Goal: Task Accomplishment & Management: Manage account settings

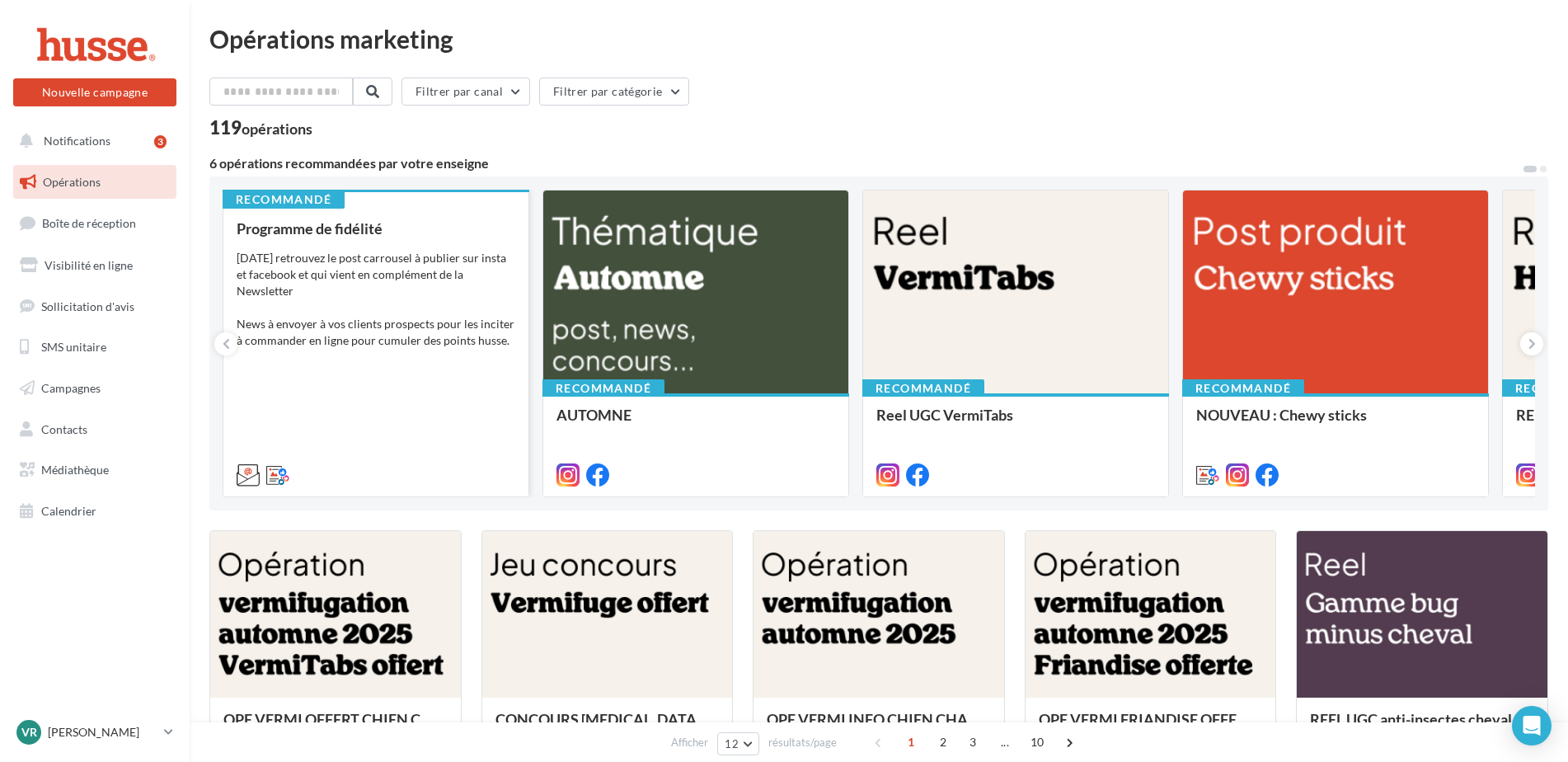
click at [304, 255] on div "[DATE] retrouvez le post carrousel à publier sur insta et facebook et qui vient…" at bounding box center [376, 316] width 278 height 132
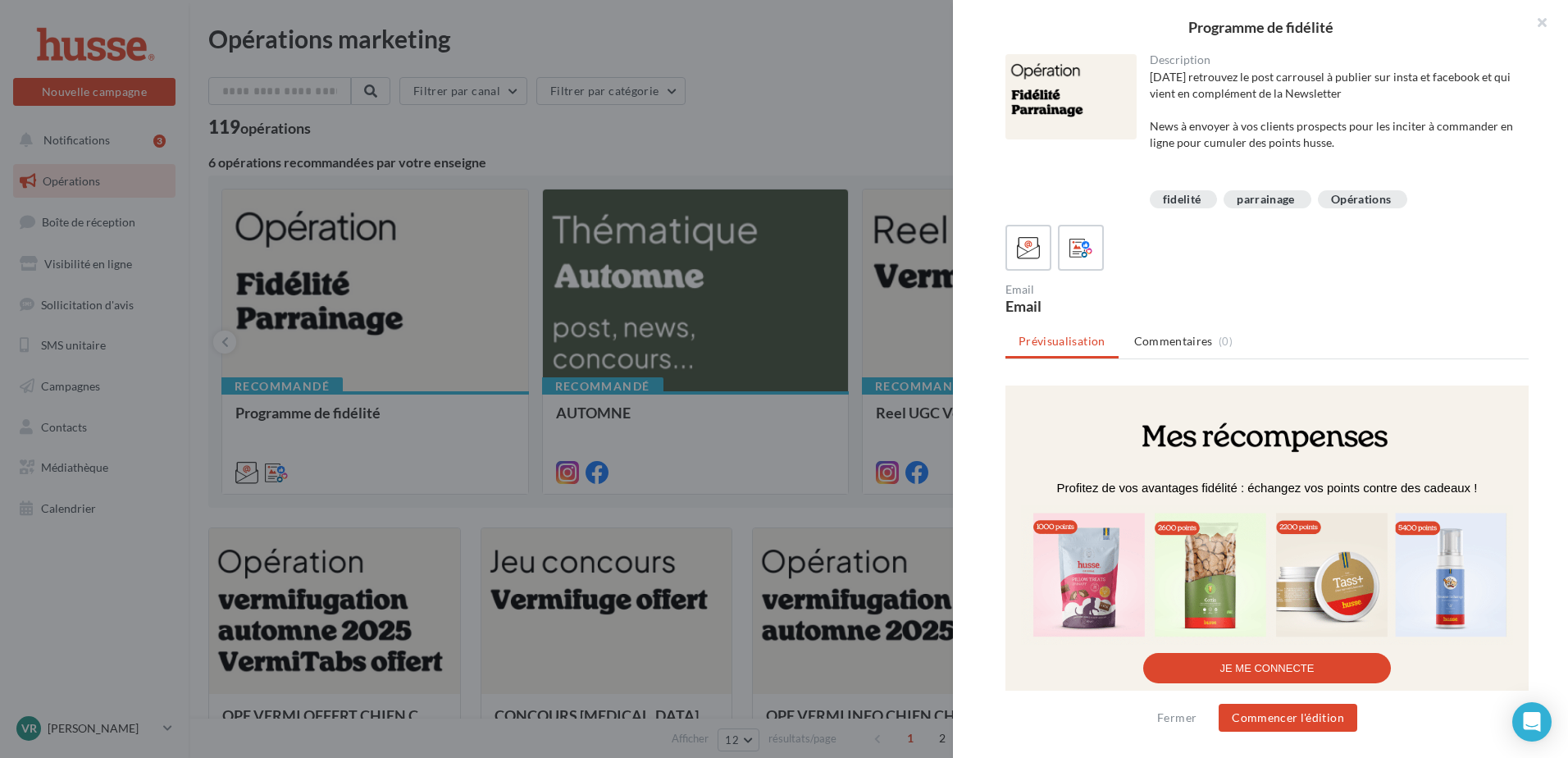
scroll to position [984, 0]
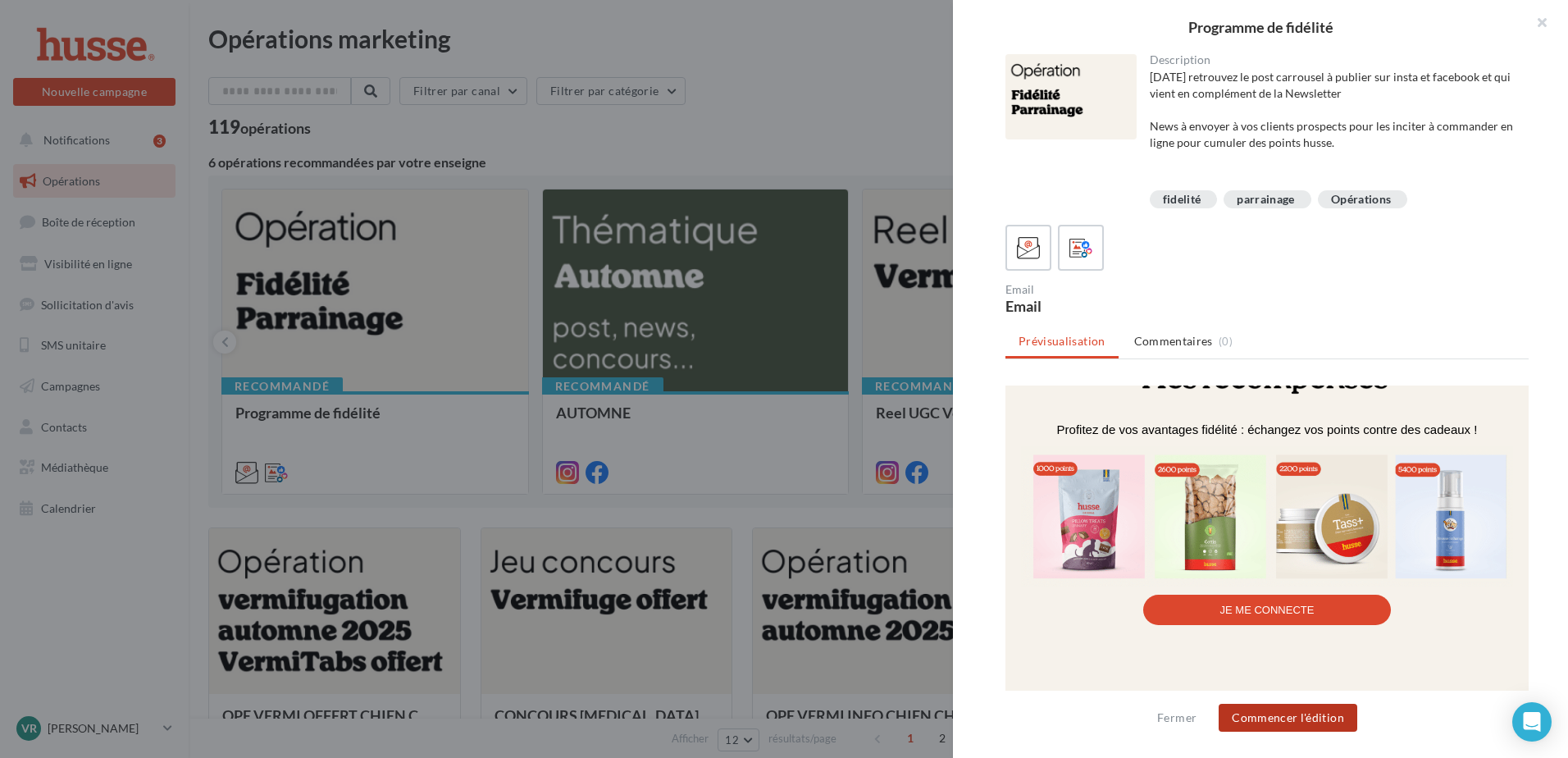
click at [1269, 712] on button "Commencer l'édition" at bounding box center [1287, 717] width 138 height 28
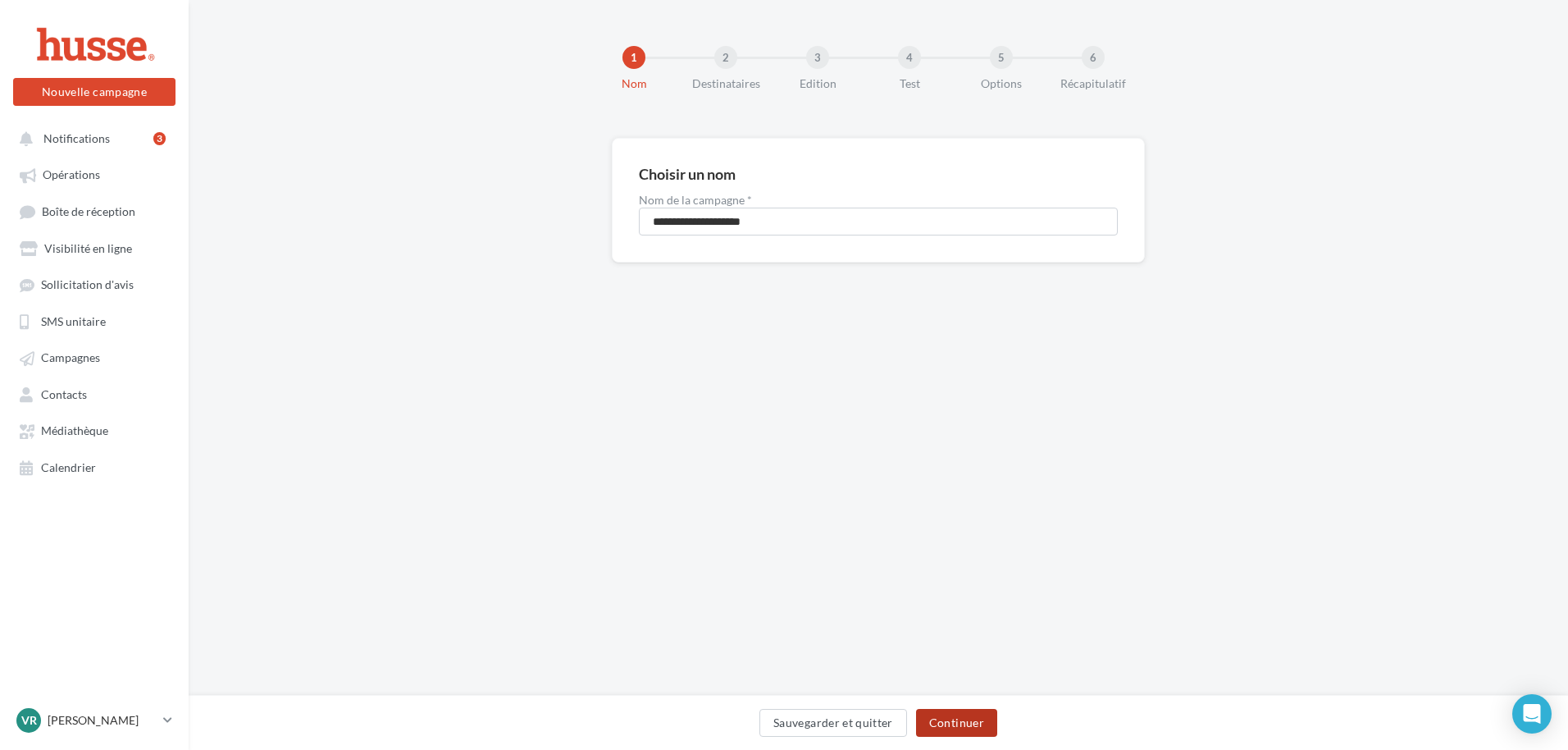
click at [963, 725] on button "Continuer" at bounding box center [956, 723] width 81 height 28
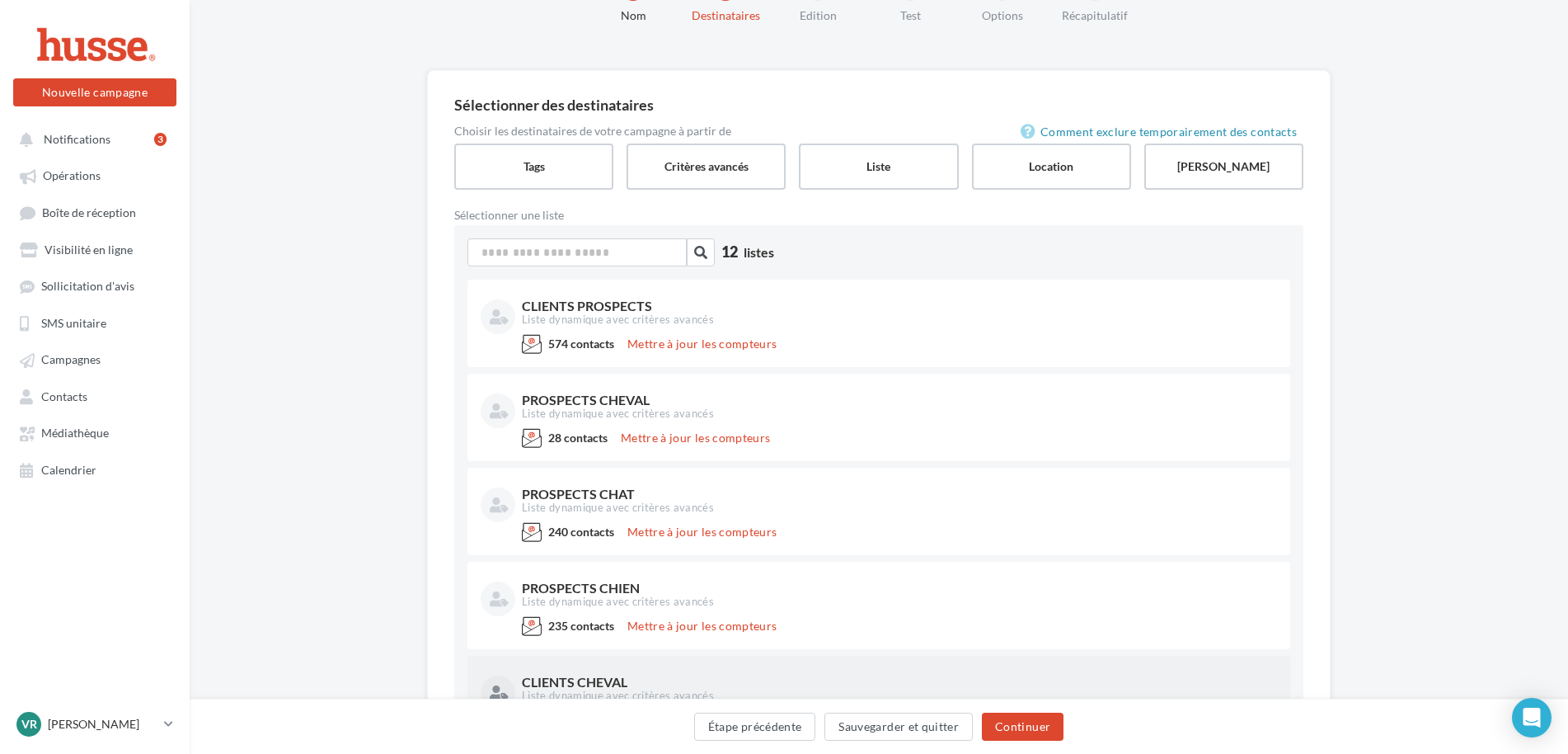
scroll to position [219, 0]
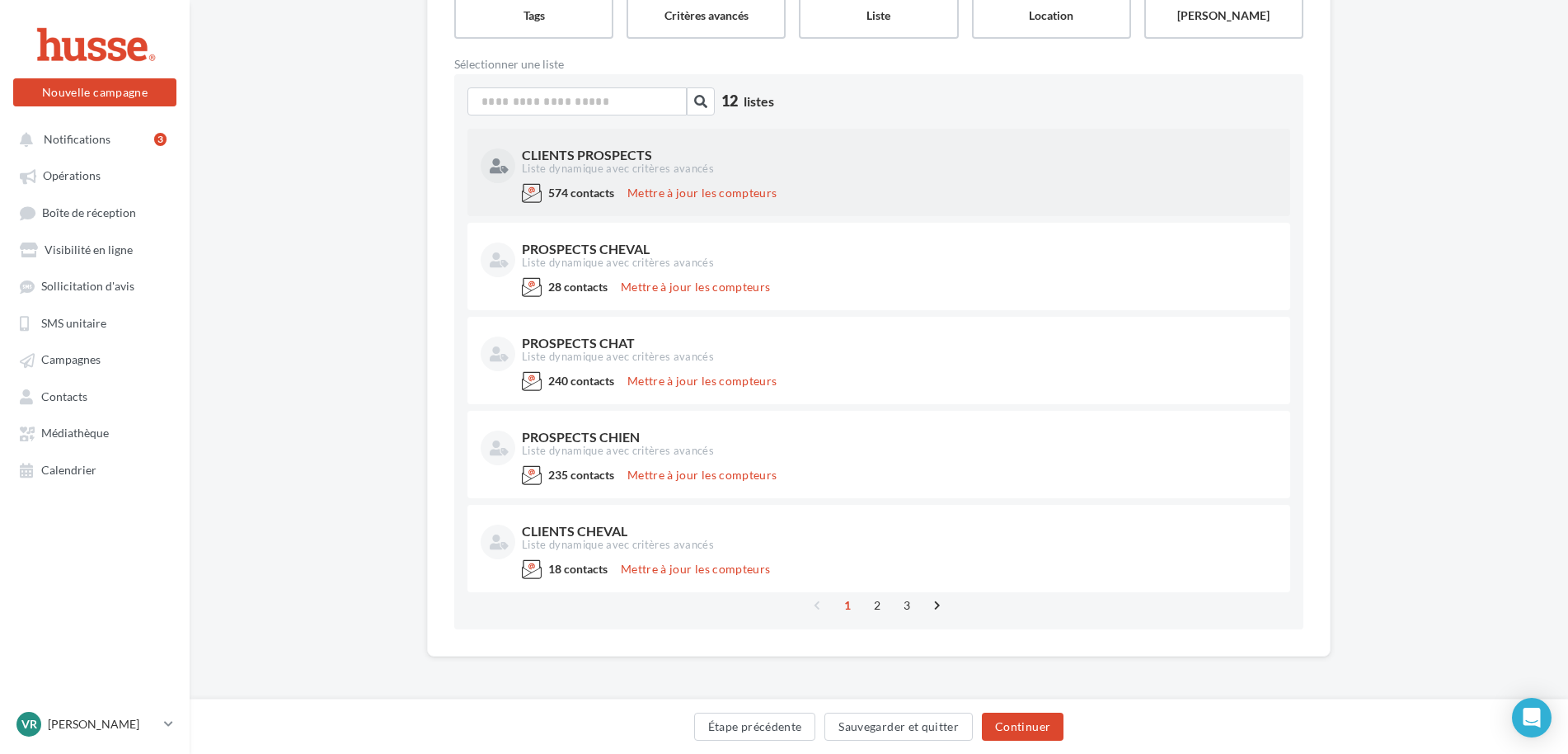
click at [593, 166] on div "Liste dynamique avec critères avancés" at bounding box center [898, 169] width 752 height 15
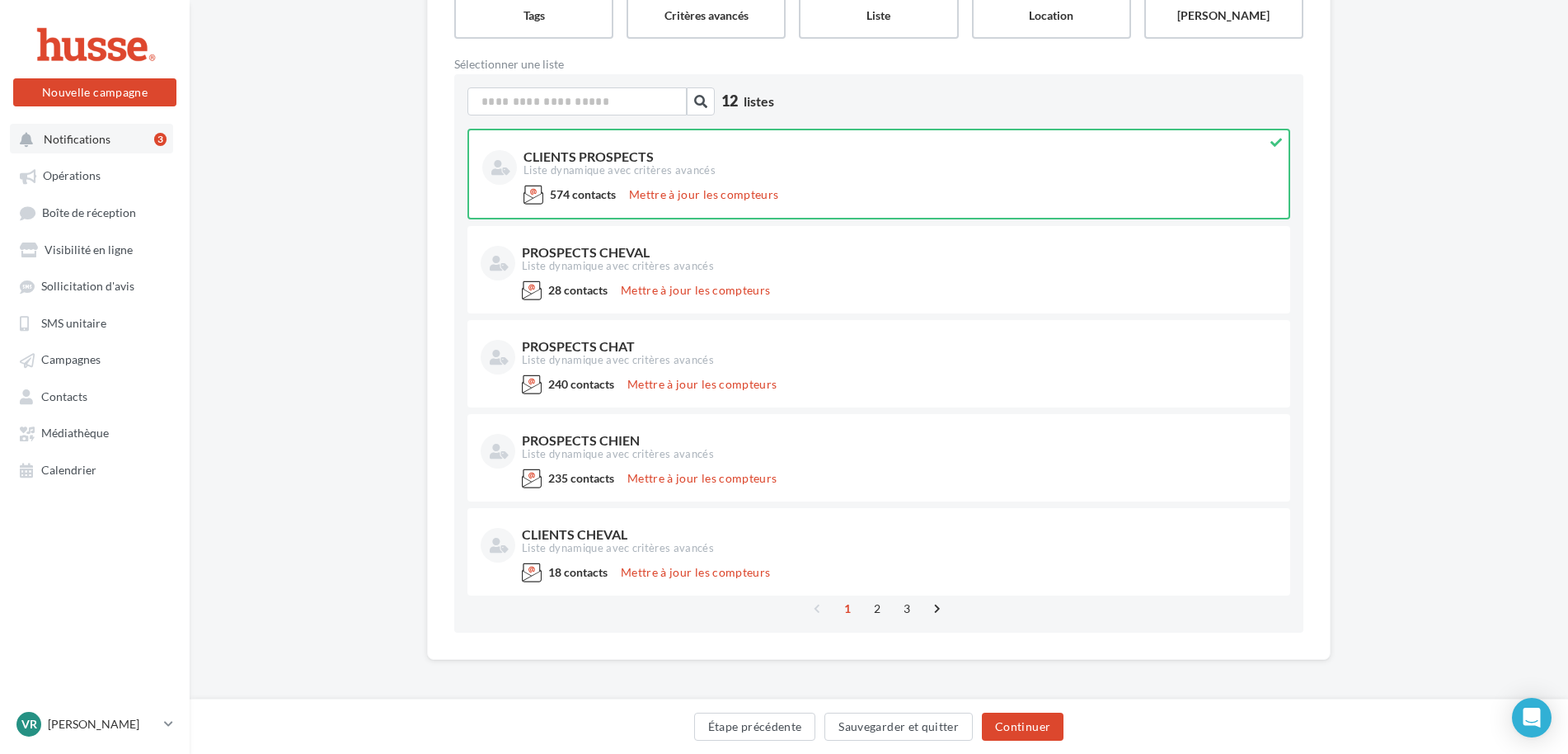
click at [86, 138] on span "Notifications" at bounding box center [77, 138] width 67 height 14
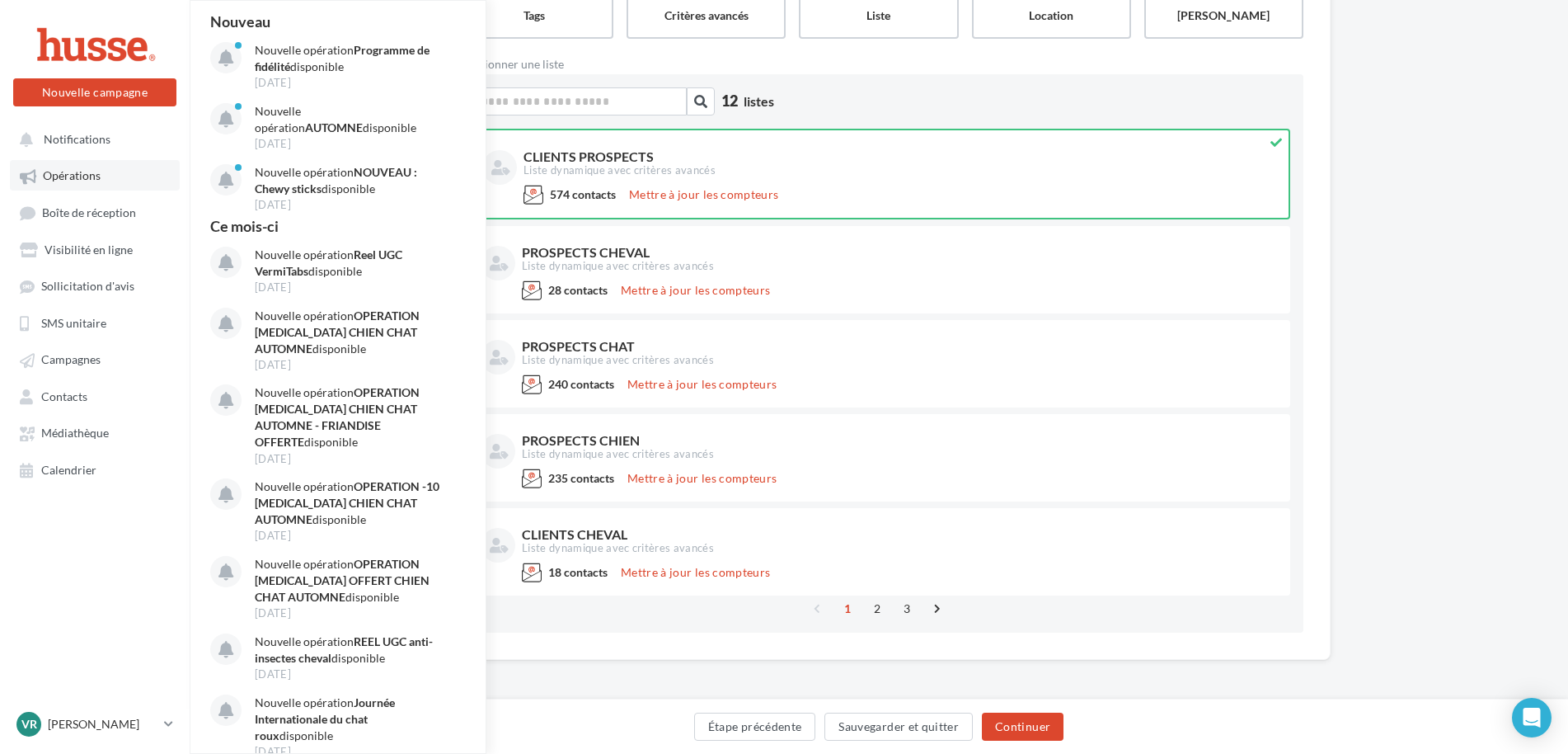
click at [63, 177] on span "Opérations" at bounding box center [71, 175] width 58 height 14
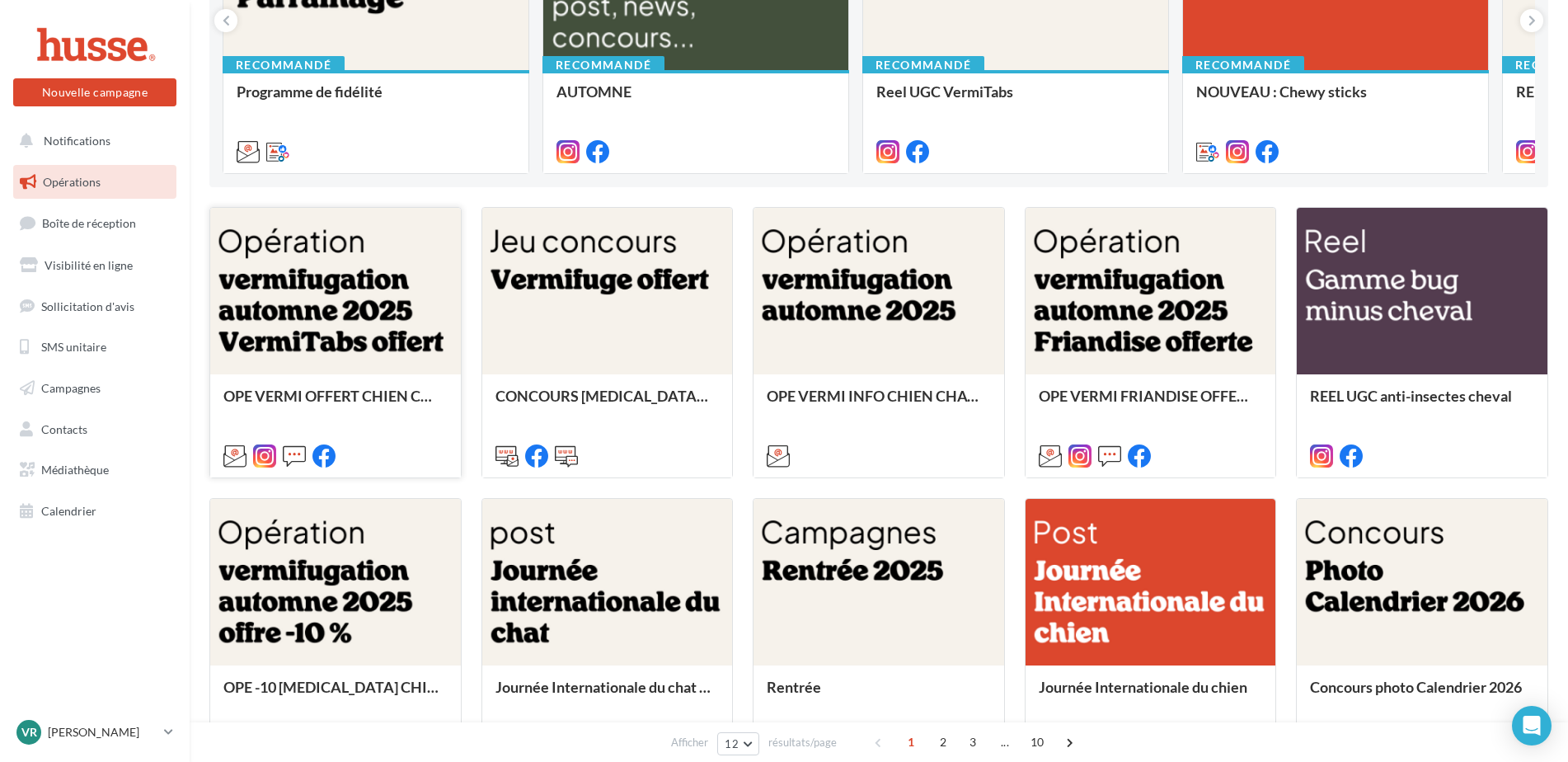
scroll to position [330, 0]
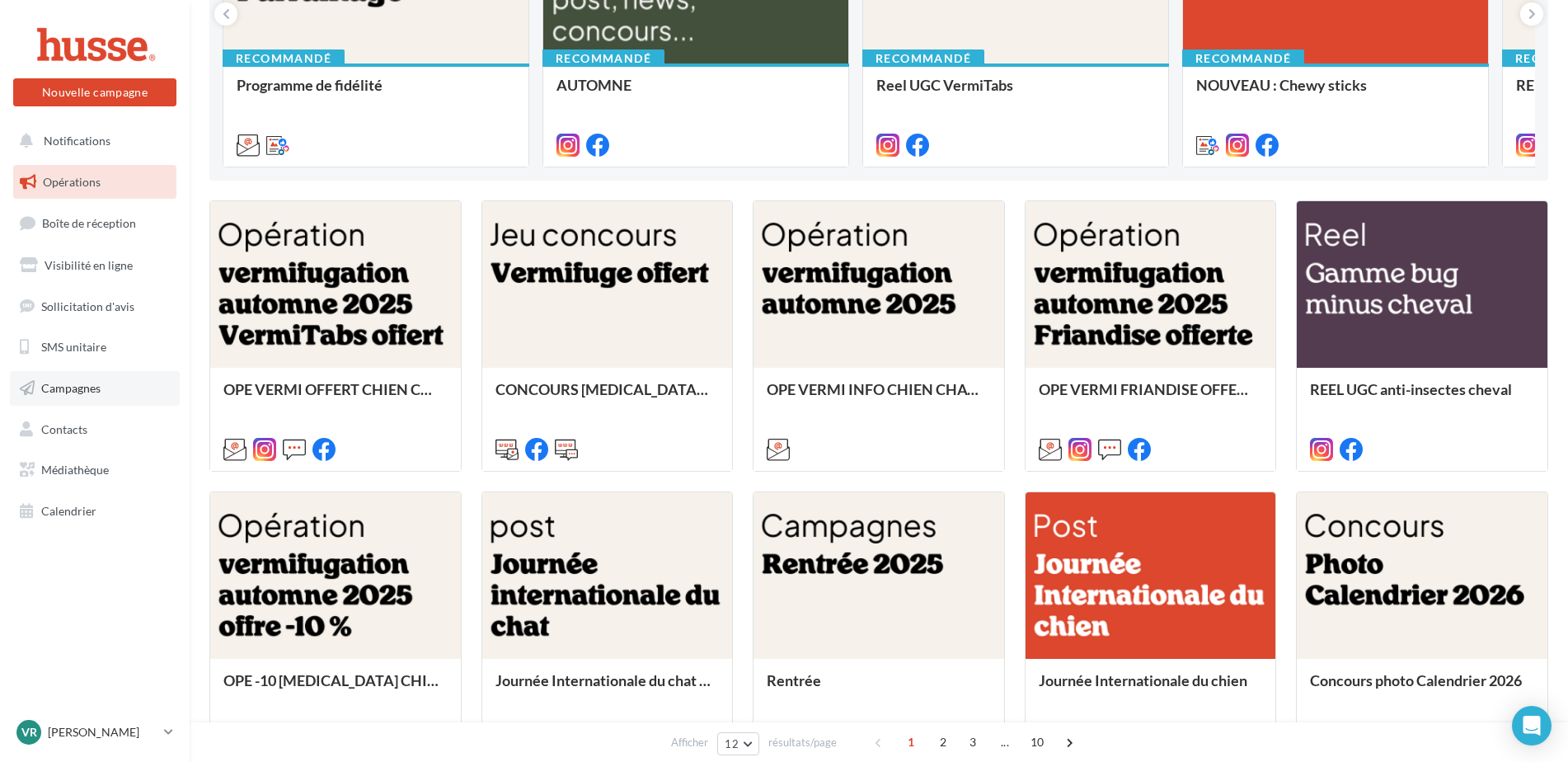
click at [57, 383] on span "Campagnes" at bounding box center [71, 387] width 60 height 14
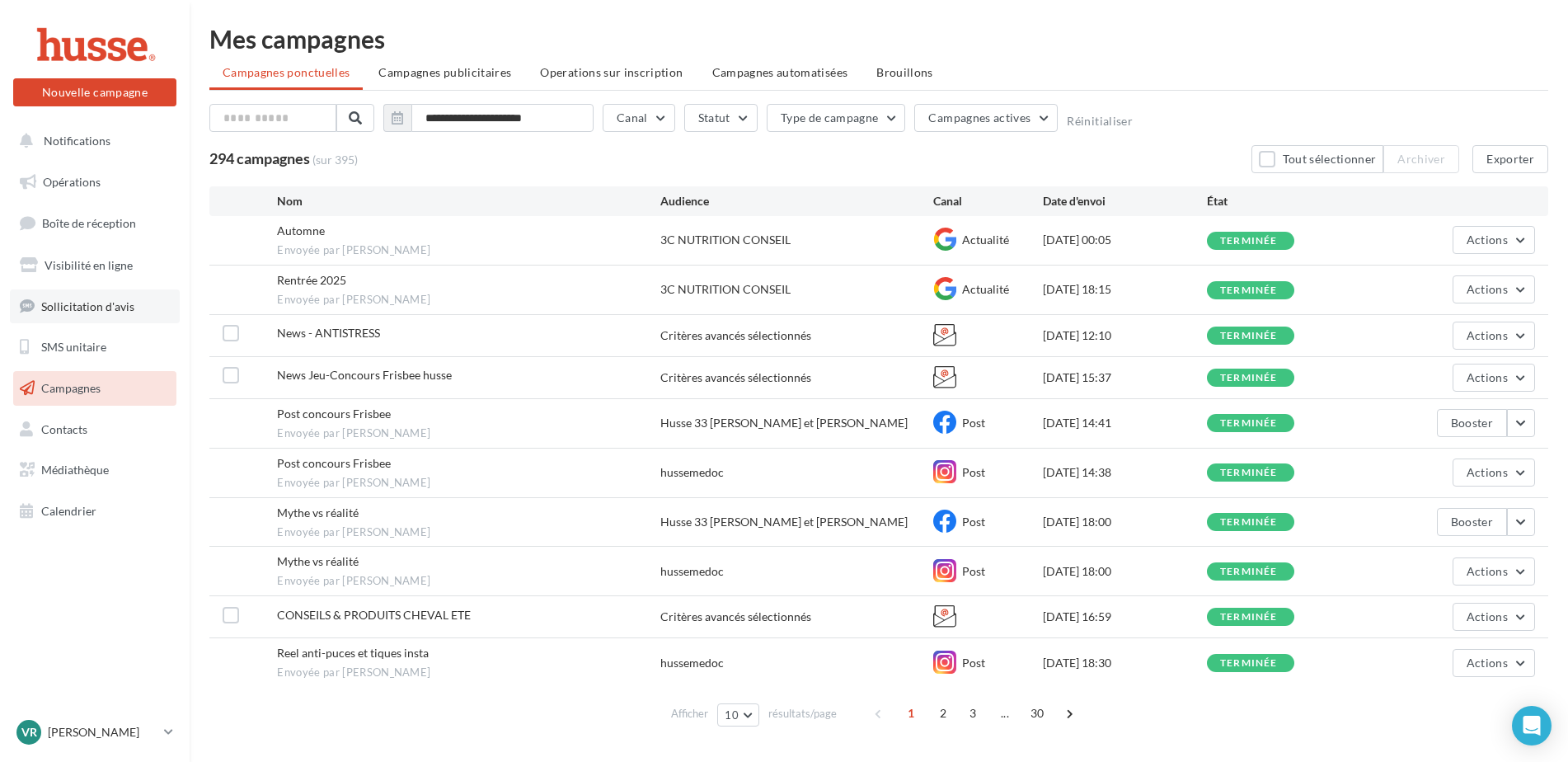
click at [83, 316] on link "Sollicitation d'avis" at bounding box center [94, 307] width 169 height 35
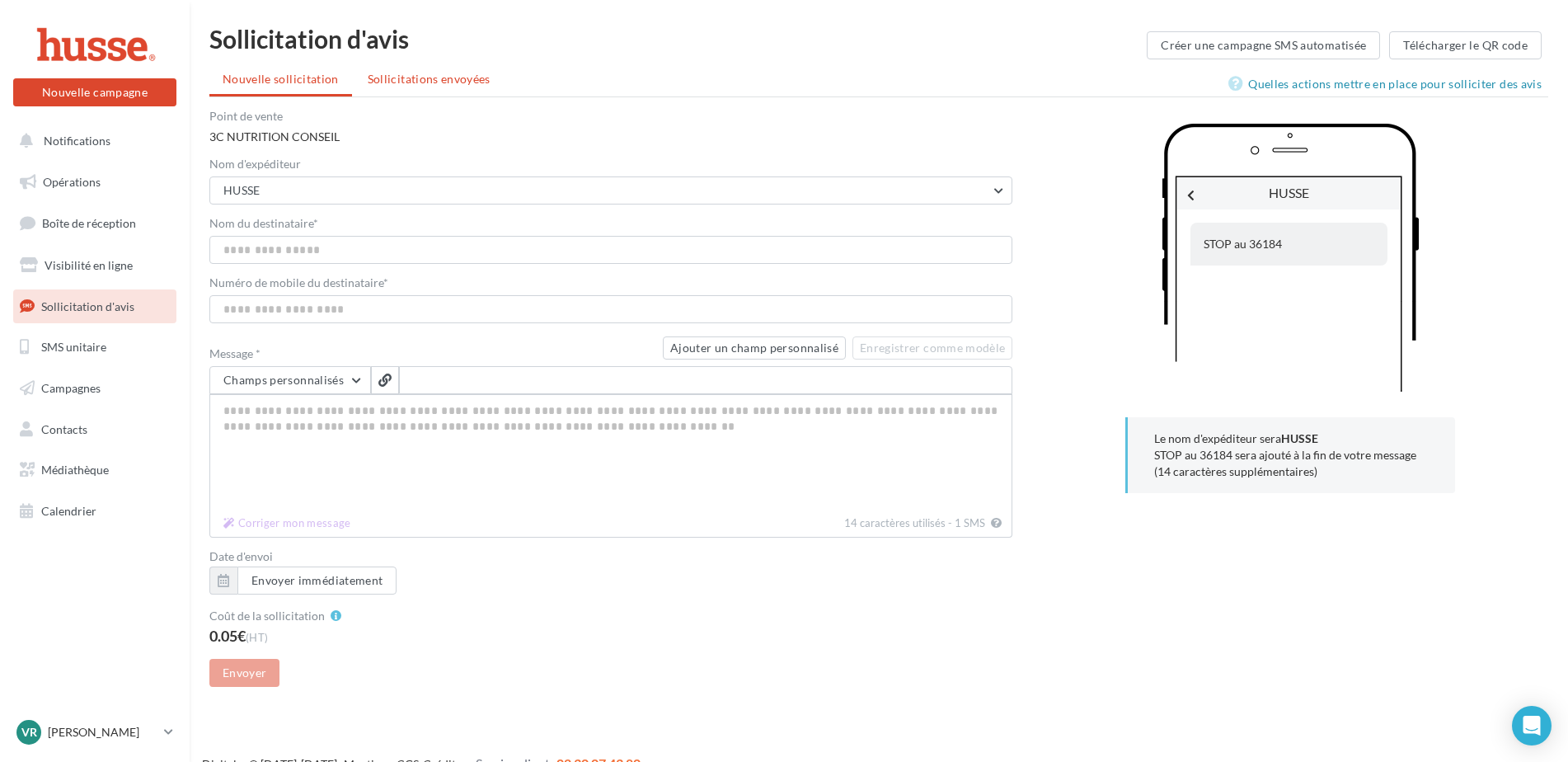
click at [450, 85] on span "Sollicitations envoyées" at bounding box center [429, 78] width 123 height 14
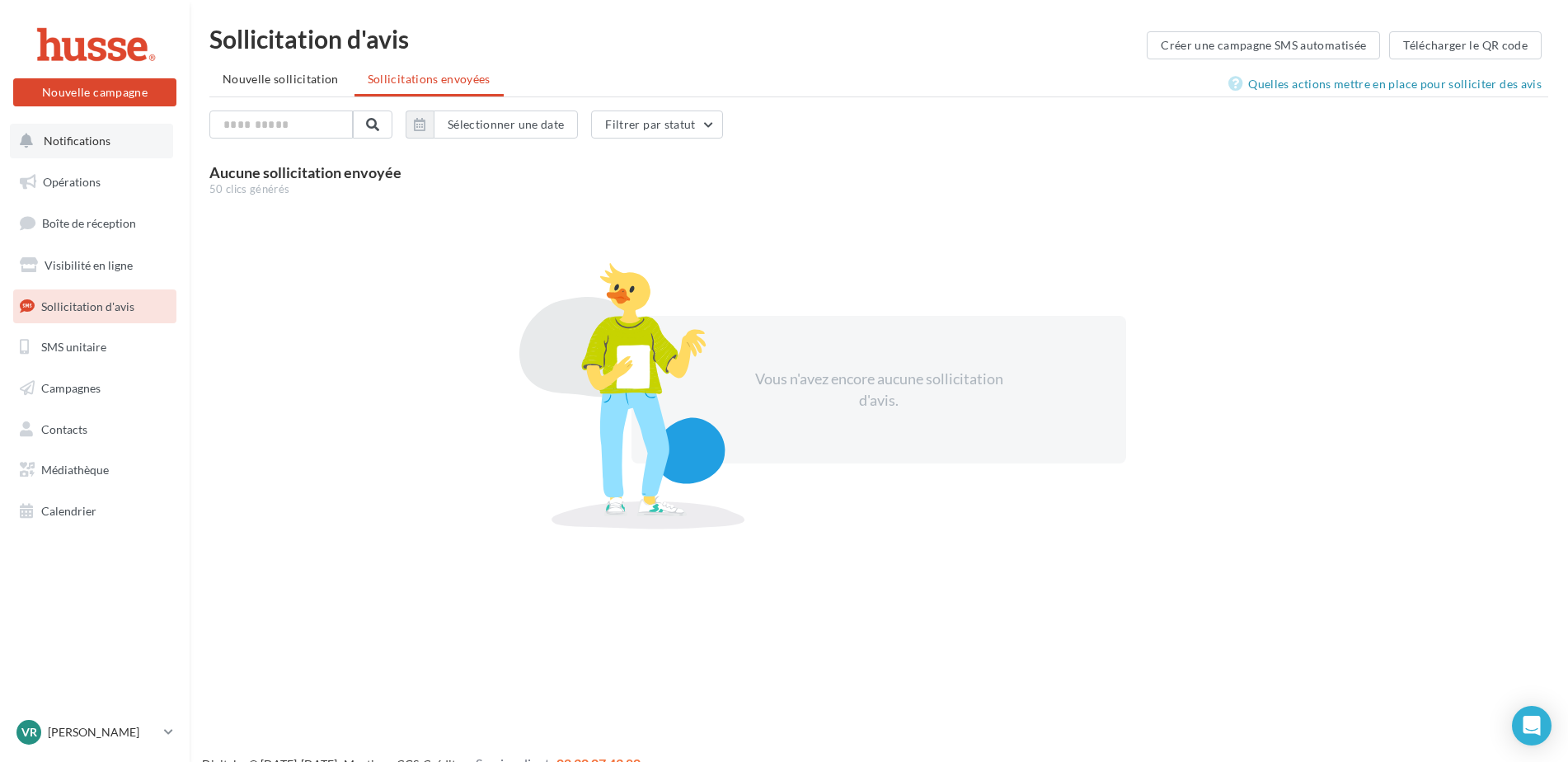
click at [93, 149] on button "Notifications" at bounding box center [92, 141] width 163 height 35
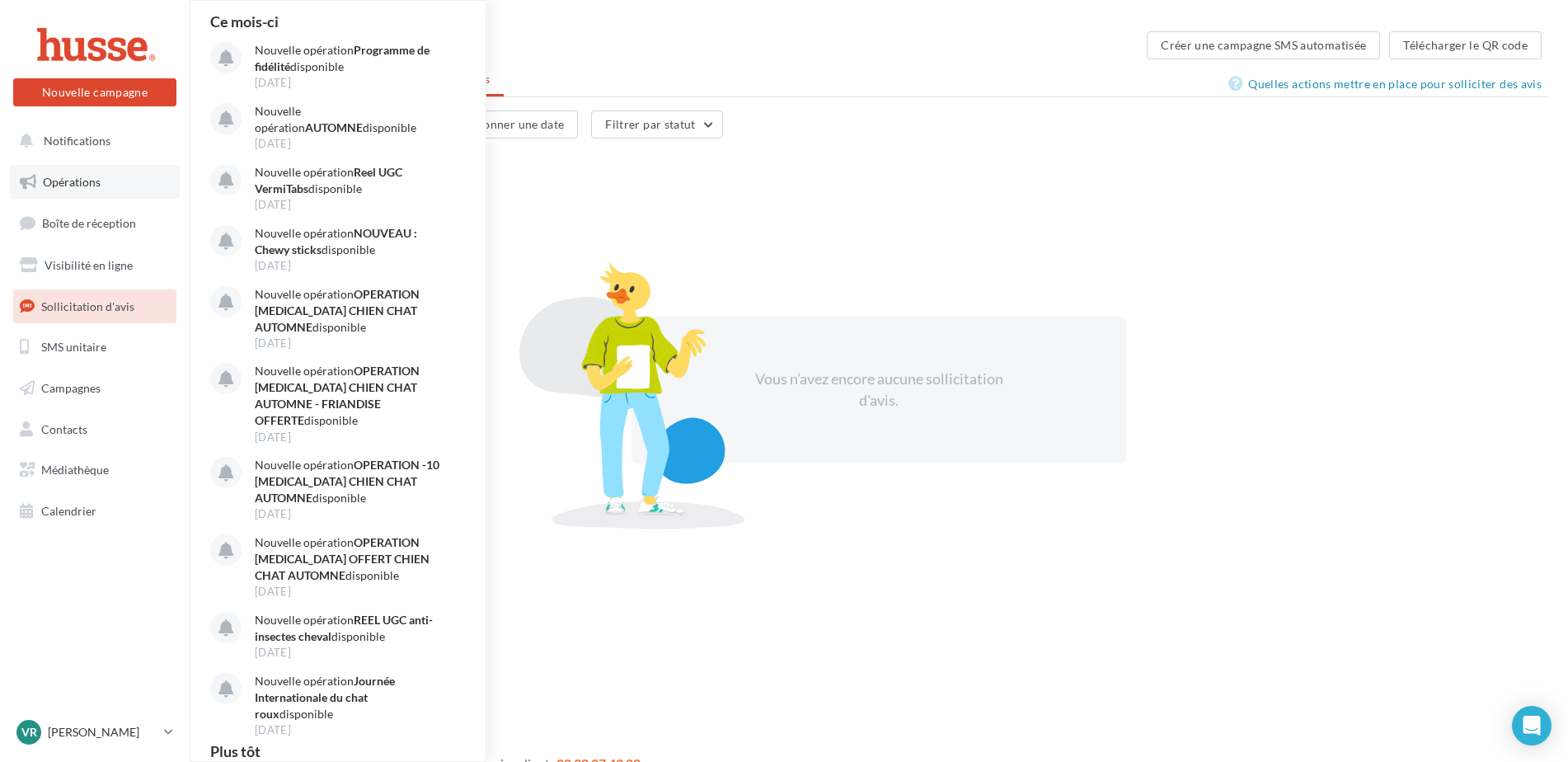
click at [74, 190] on link "Opérations" at bounding box center [94, 182] width 169 height 35
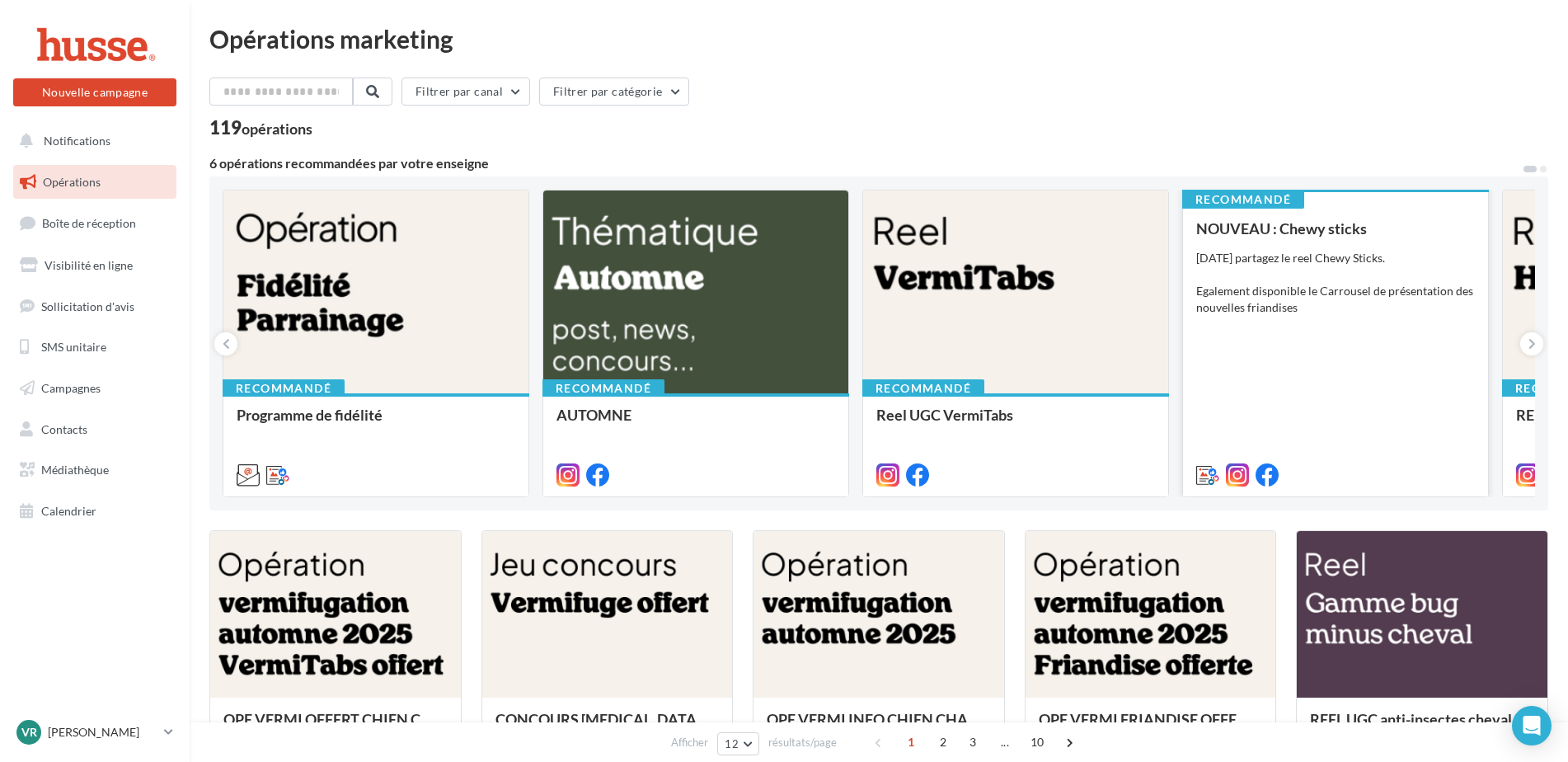
click at [1247, 283] on div "Aujourd'hui partagez le reel Chewy Sticks. Egalement disponible le Carrousel de…" at bounding box center [1335, 283] width 278 height 66
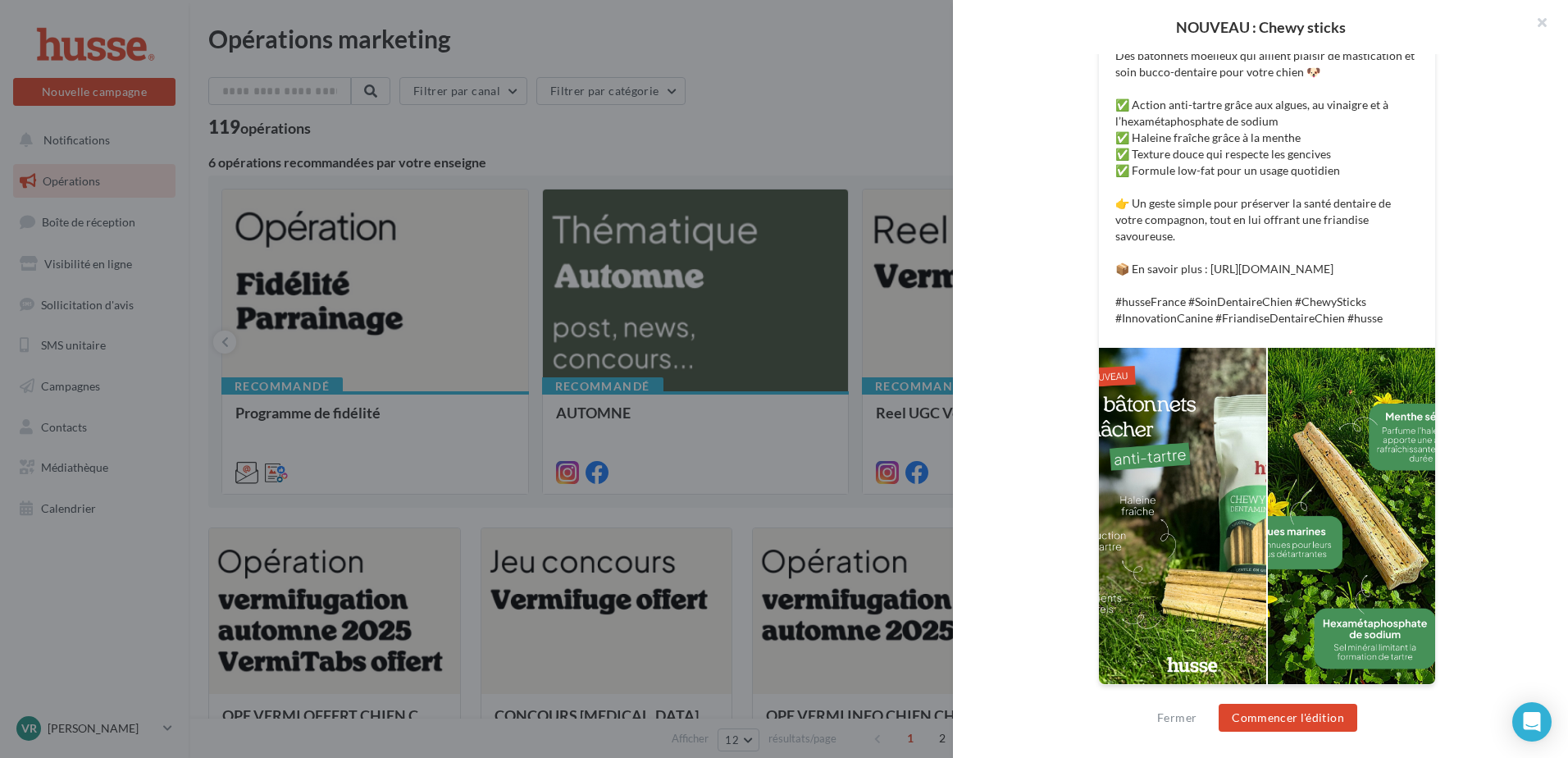
scroll to position [455, 0]
click at [1272, 721] on button "Commencer l'édition" at bounding box center [1287, 717] width 138 height 28
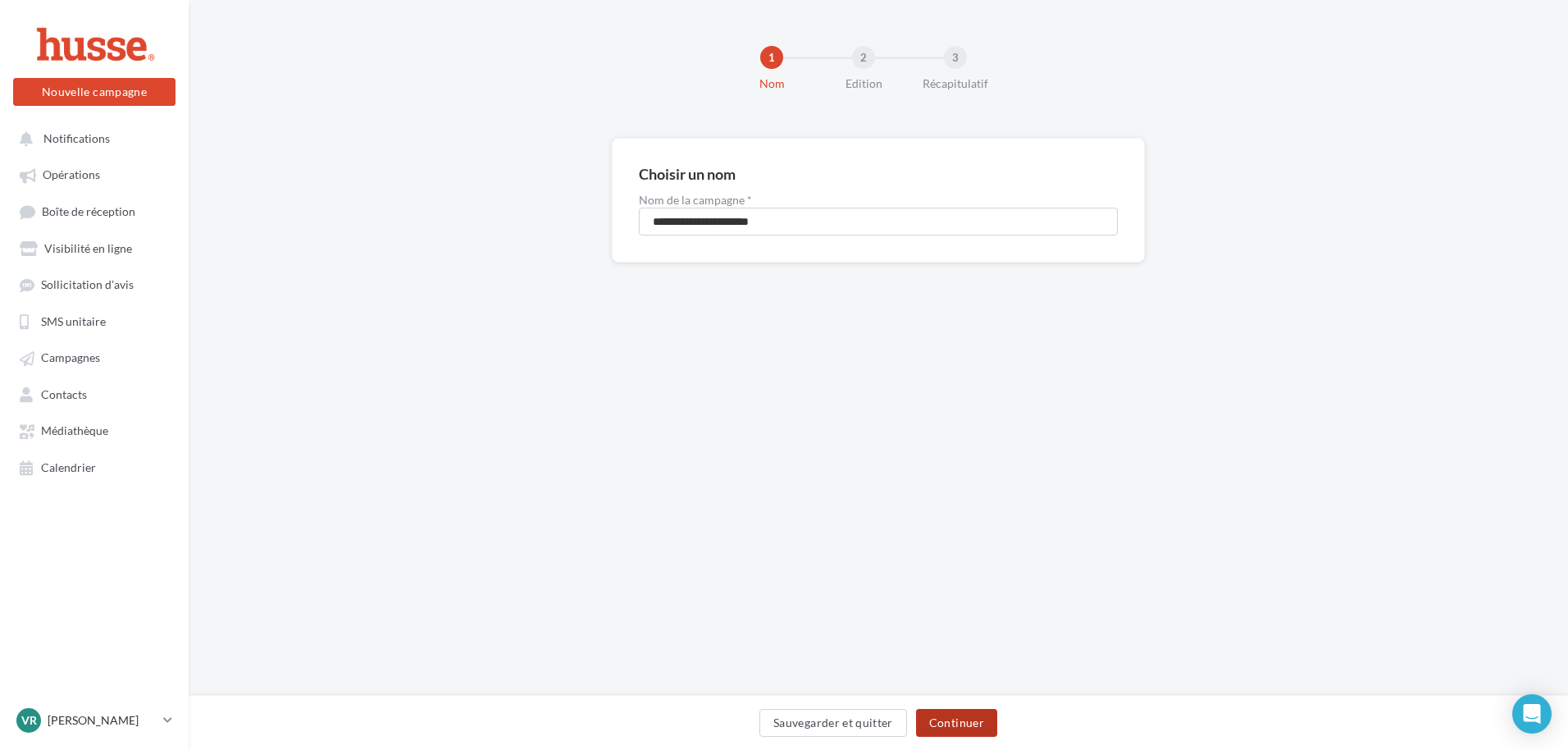
click at [955, 725] on button "Continuer" at bounding box center [956, 723] width 81 height 28
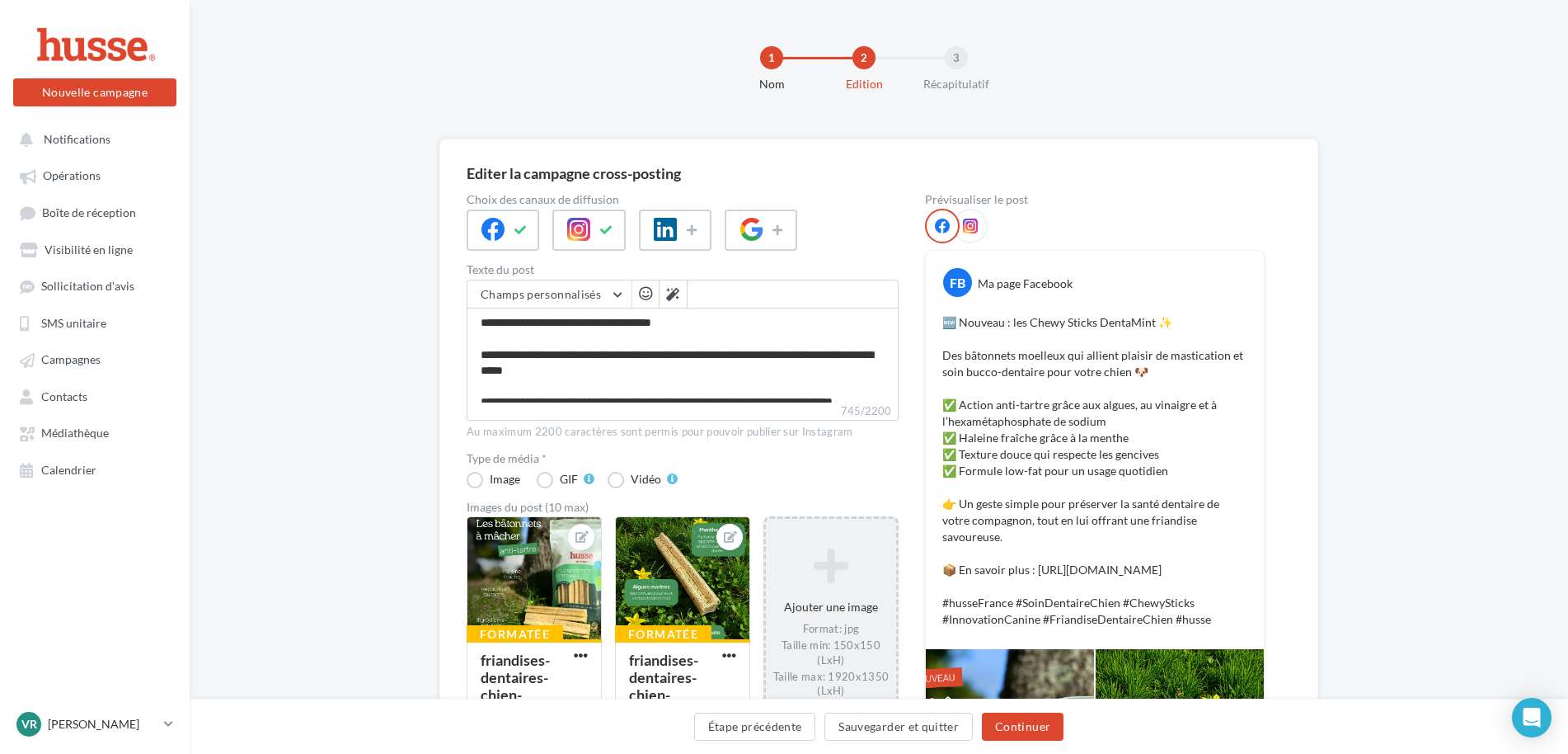
scroll to position [330, 0]
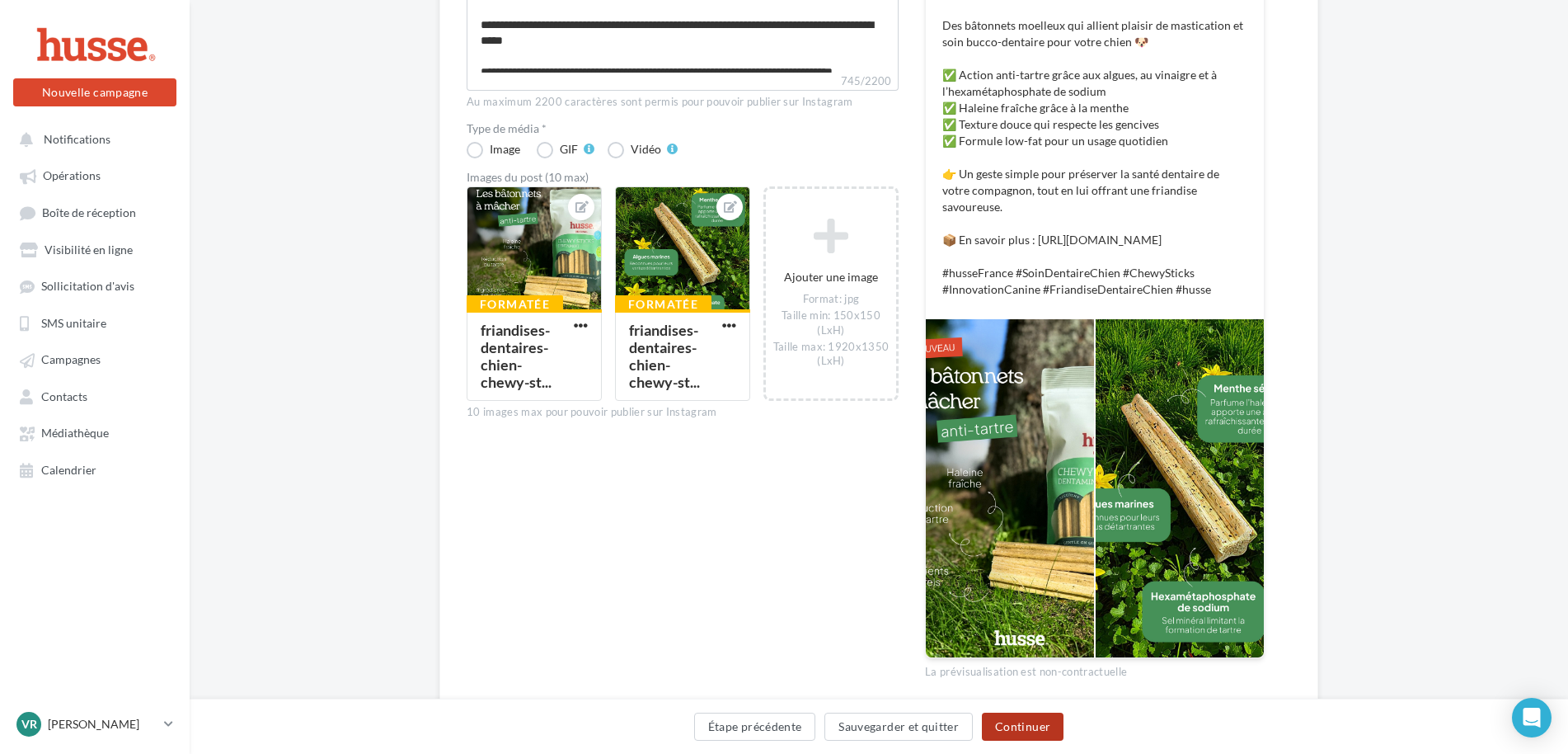
click at [1032, 726] on button "Continuer" at bounding box center [1022, 727] width 82 height 28
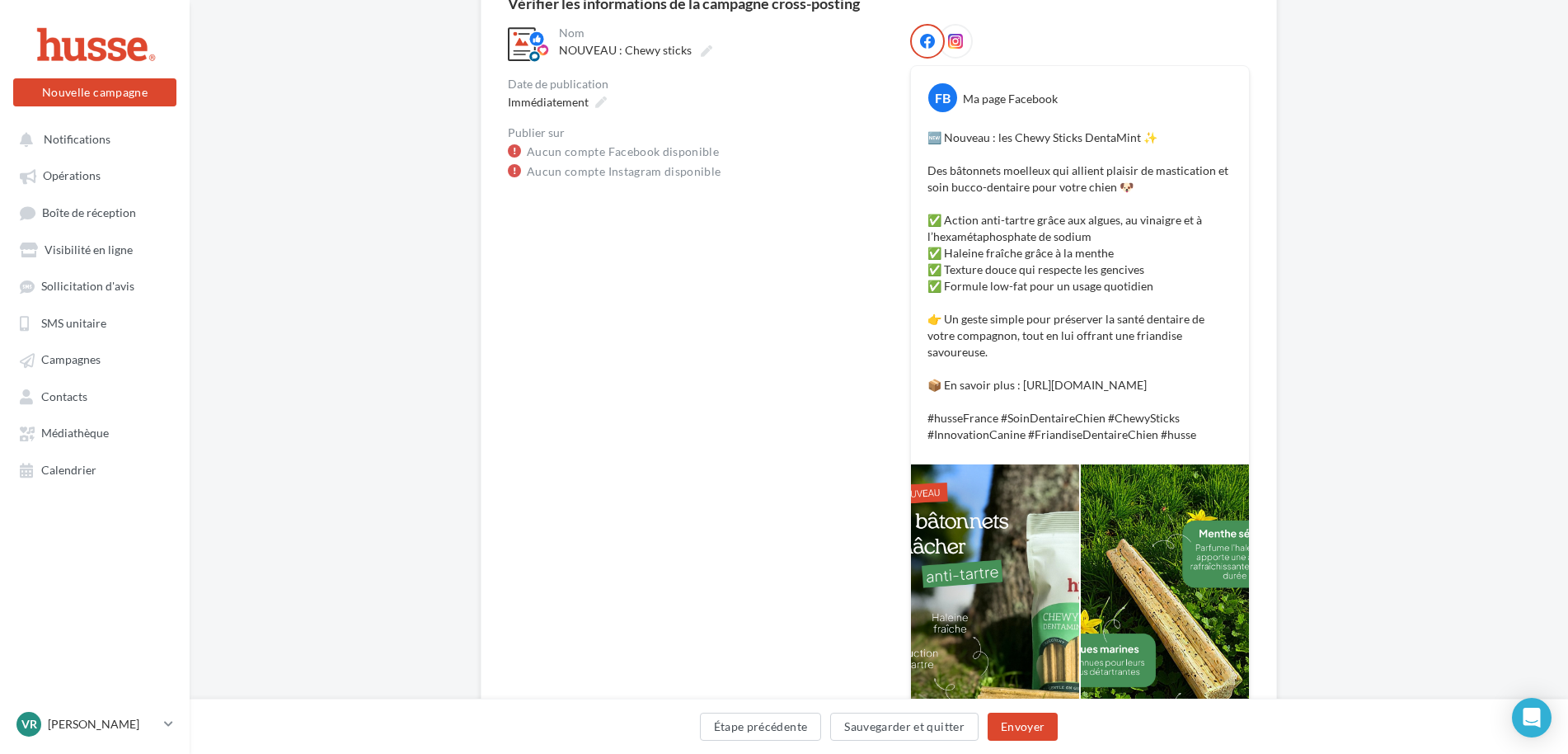
scroll to position [283, 0]
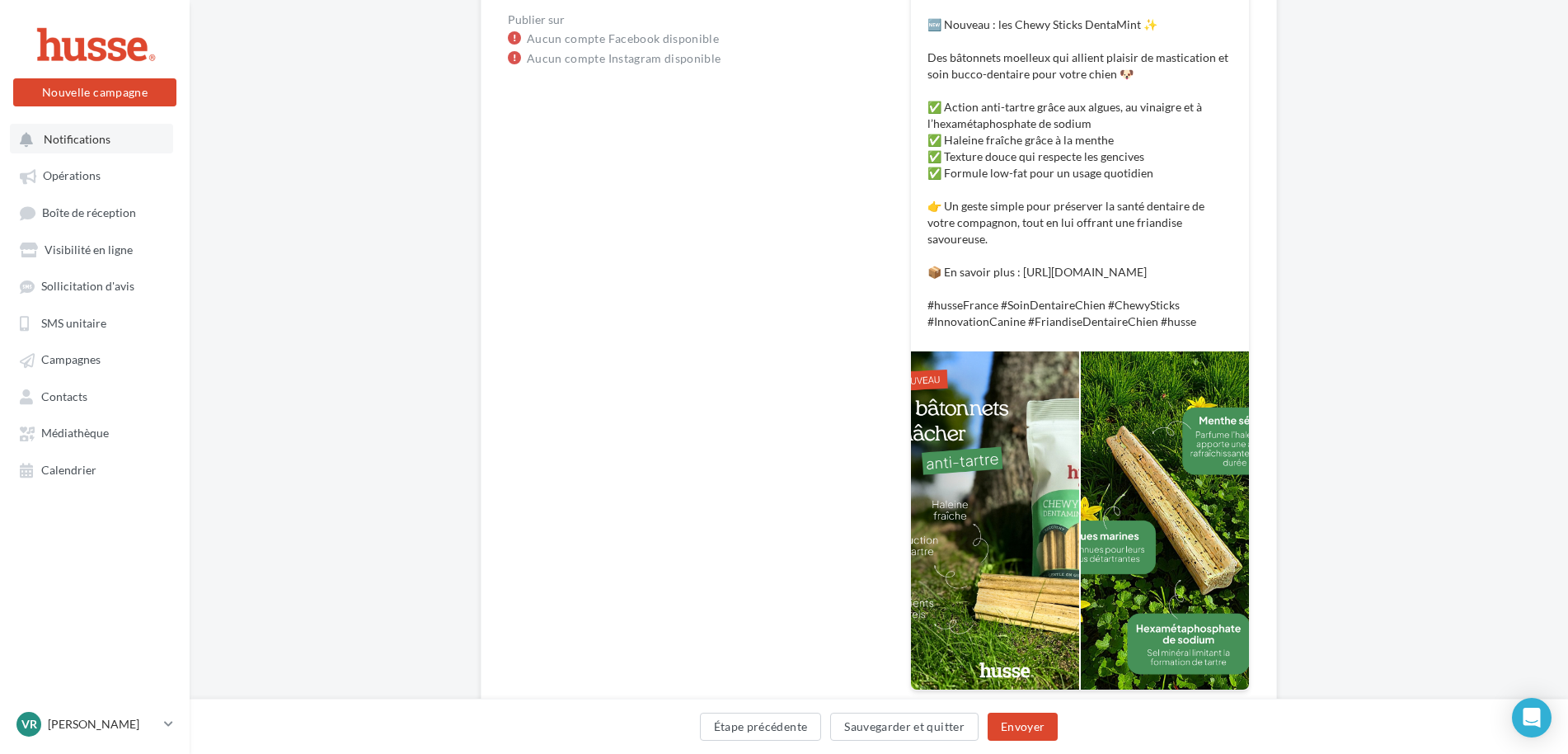
click at [60, 138] on span "Notifications" at bounding box center [77, 138] width 67 height 14
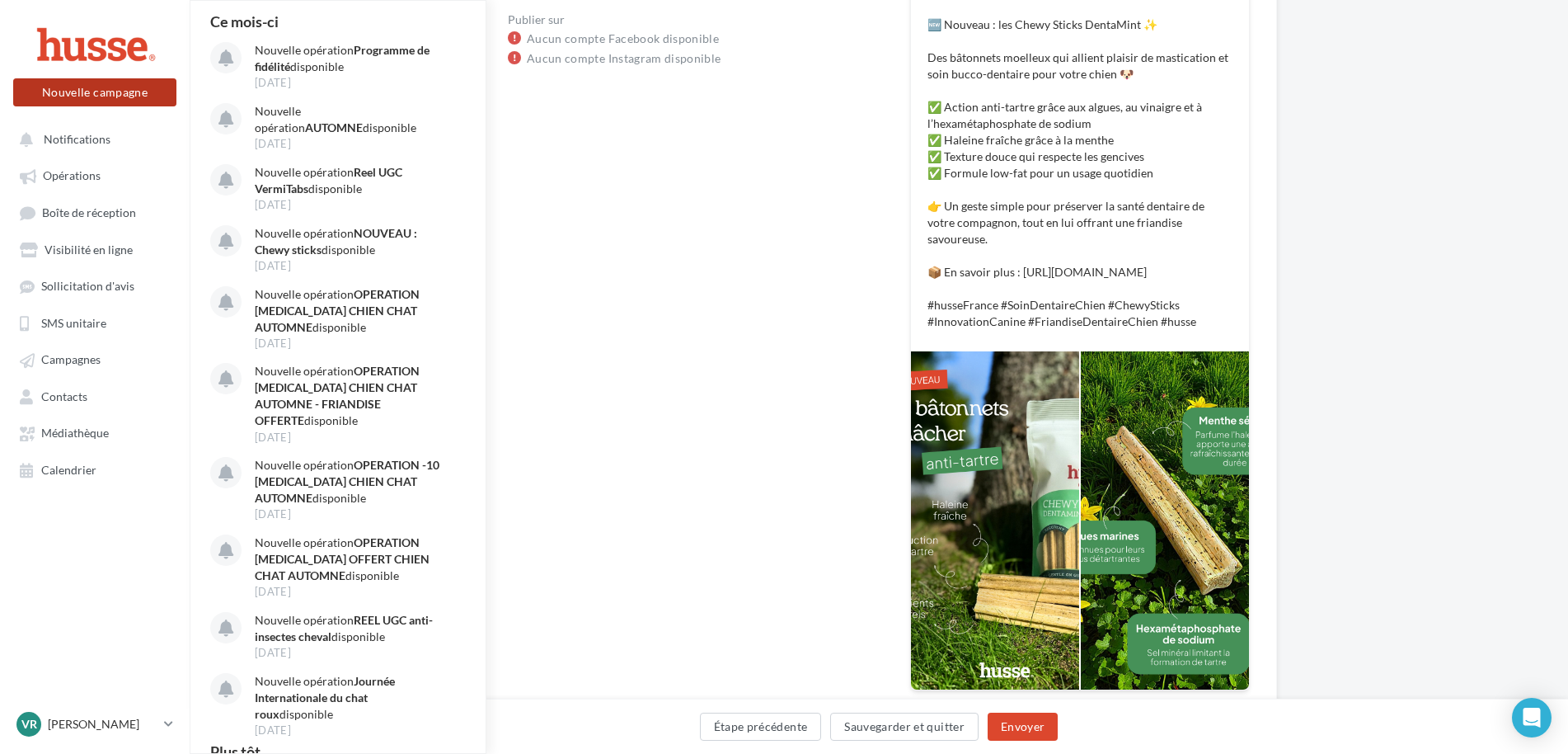
click at [67, 97] on button "Nouvelle campagne" at bounding box center [94, 92] width 163 height 28
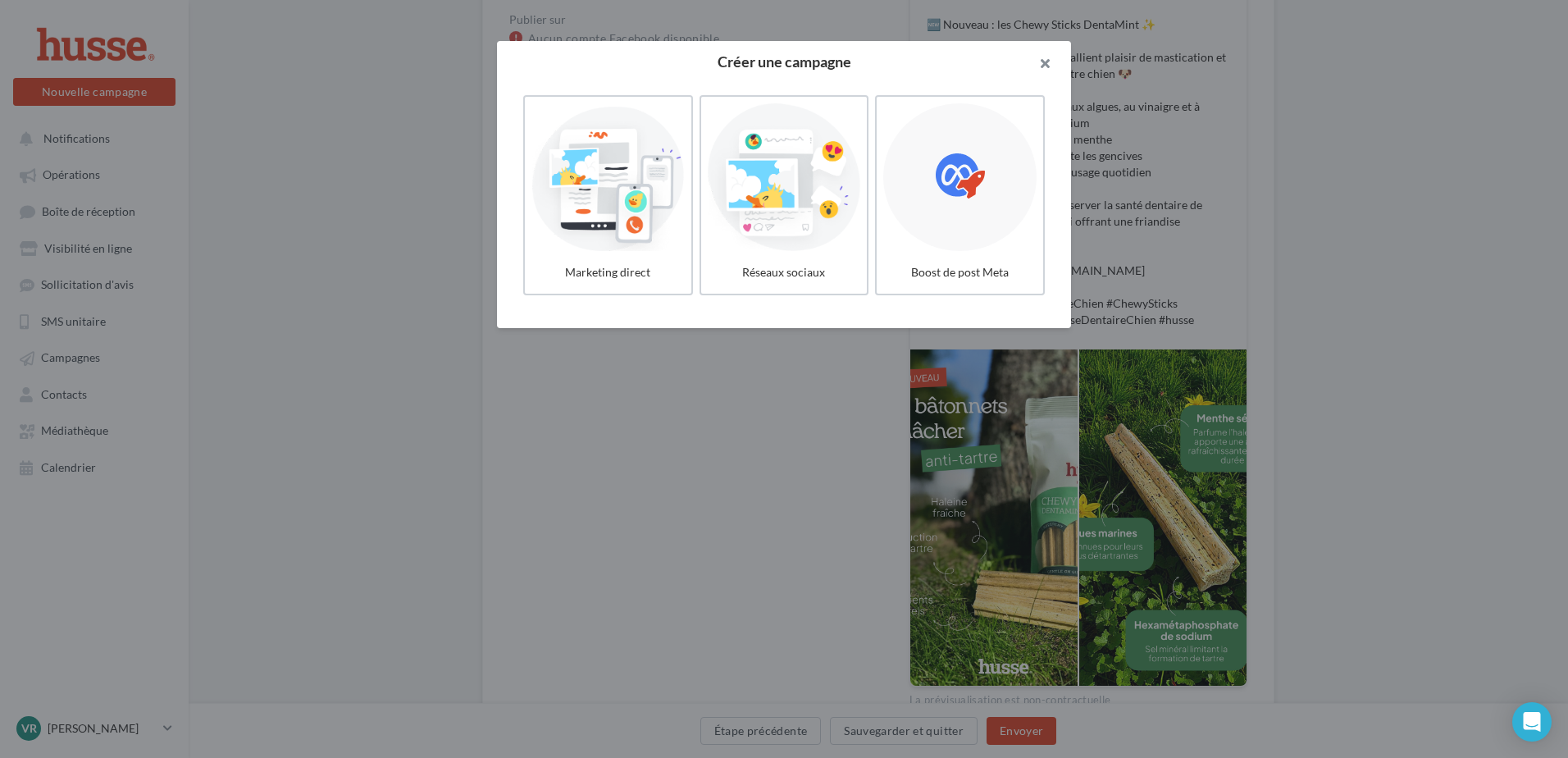
click at [1044, 66] on button "button" at bounding box center [1038, 66] width 66 height 49
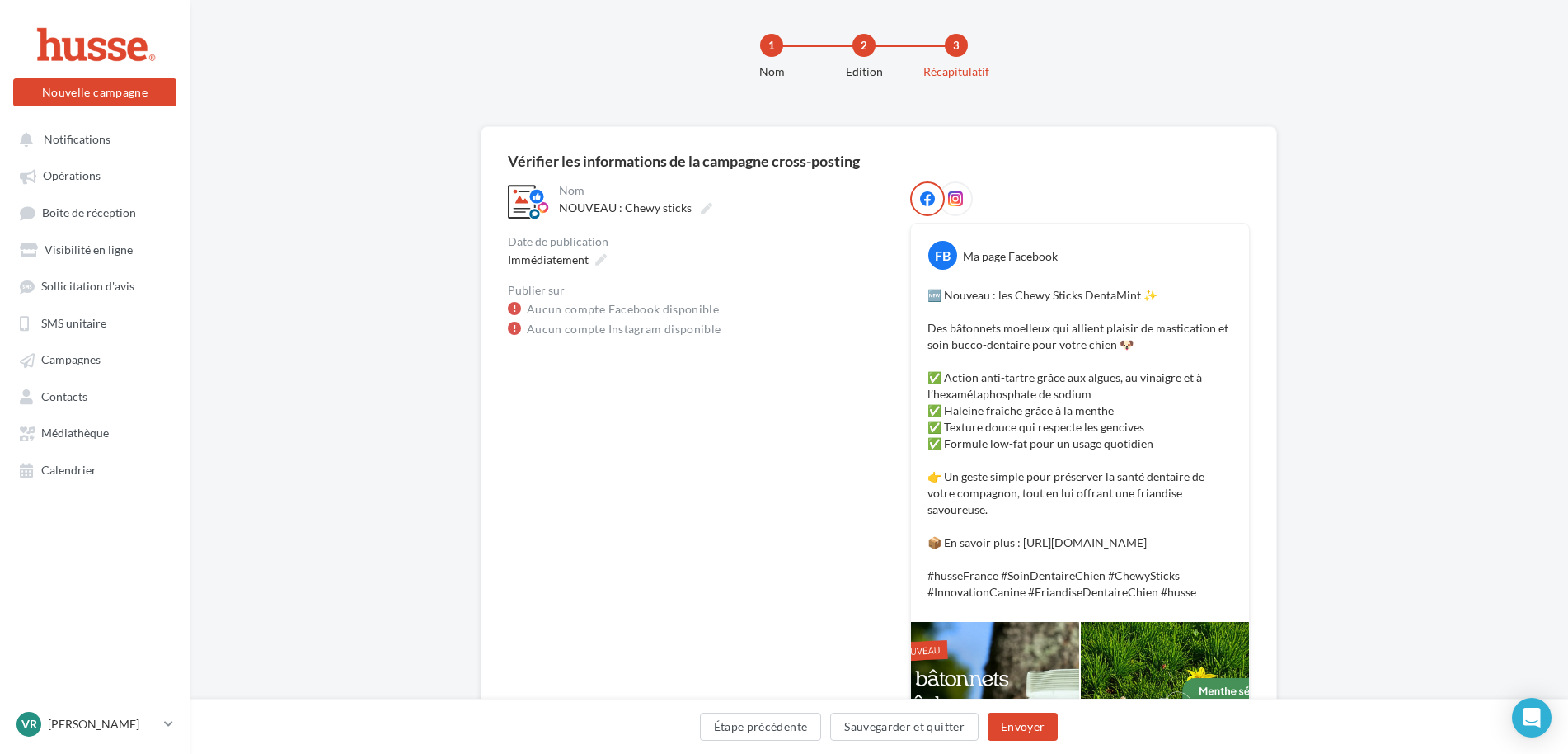
scroll to position [0, 0]
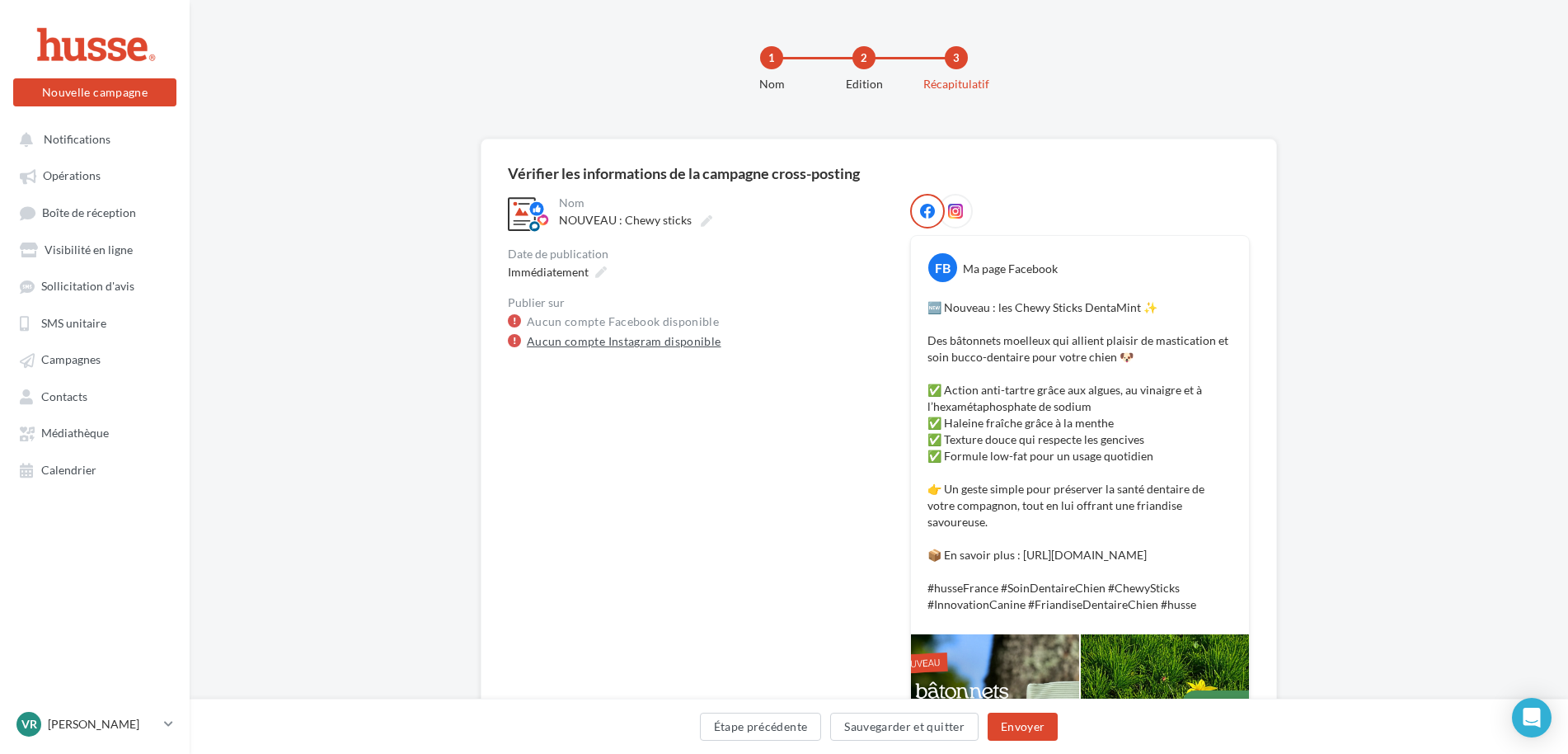
click at [607, 337] on link "Aucun compte Instagram disponible" at bounding box center [624, 342] width 194 height 20
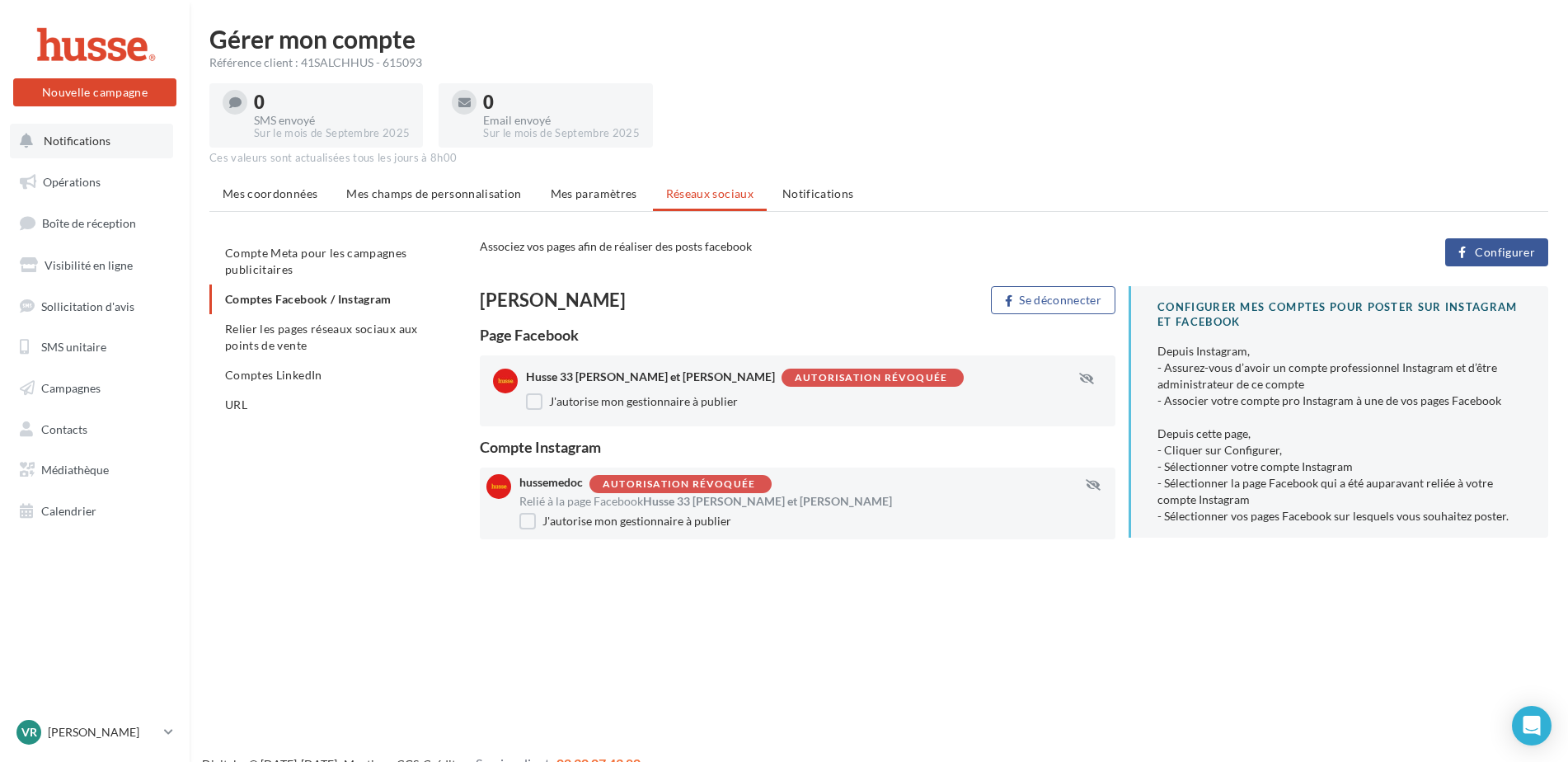
click at [86, 143] on span "Notifications" at bounding box center [77, 140] width 67 height 14
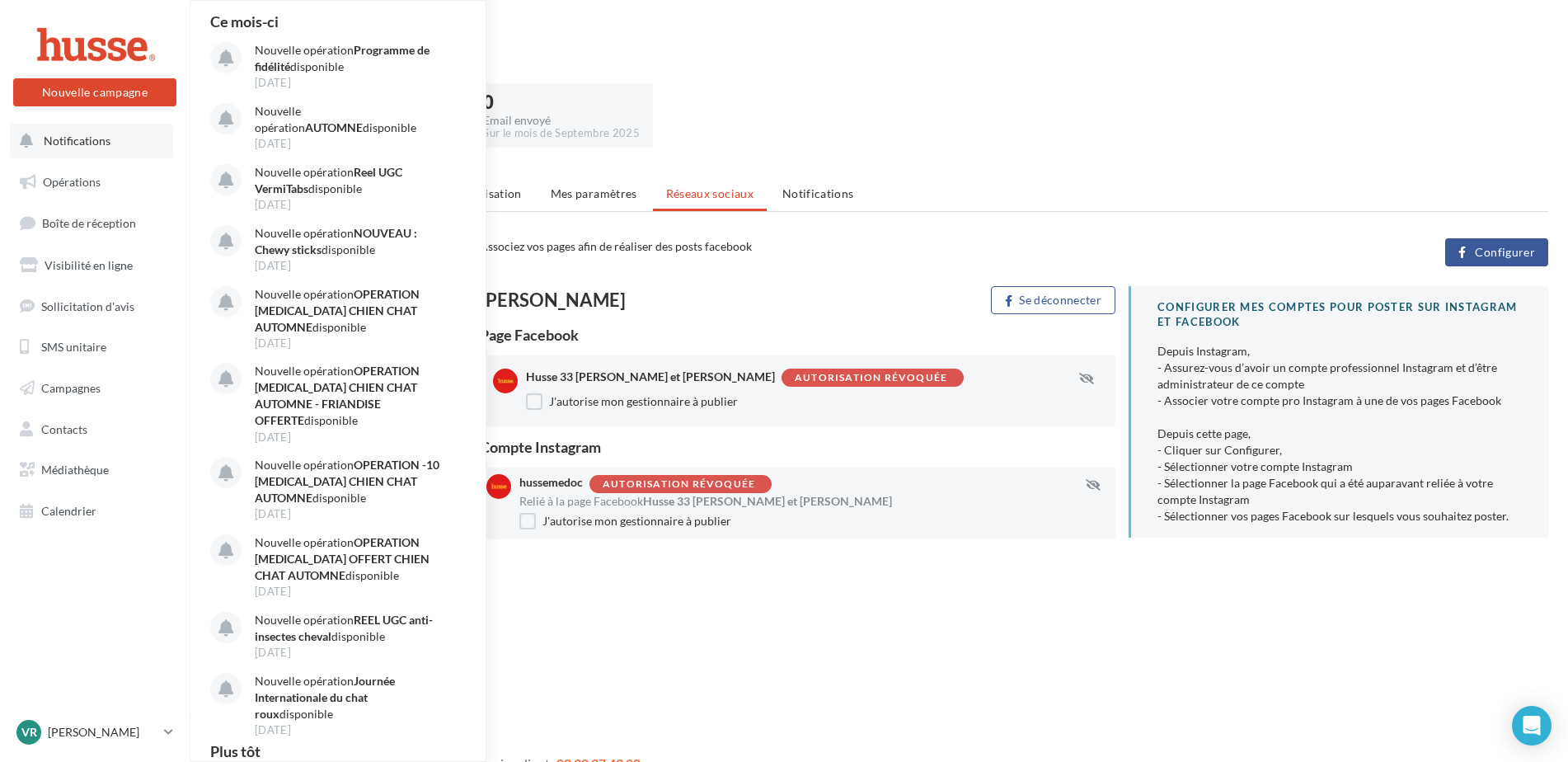
click at [70, 139] on span "Notifications" at bounding box center [77, 140] width 67 height 14
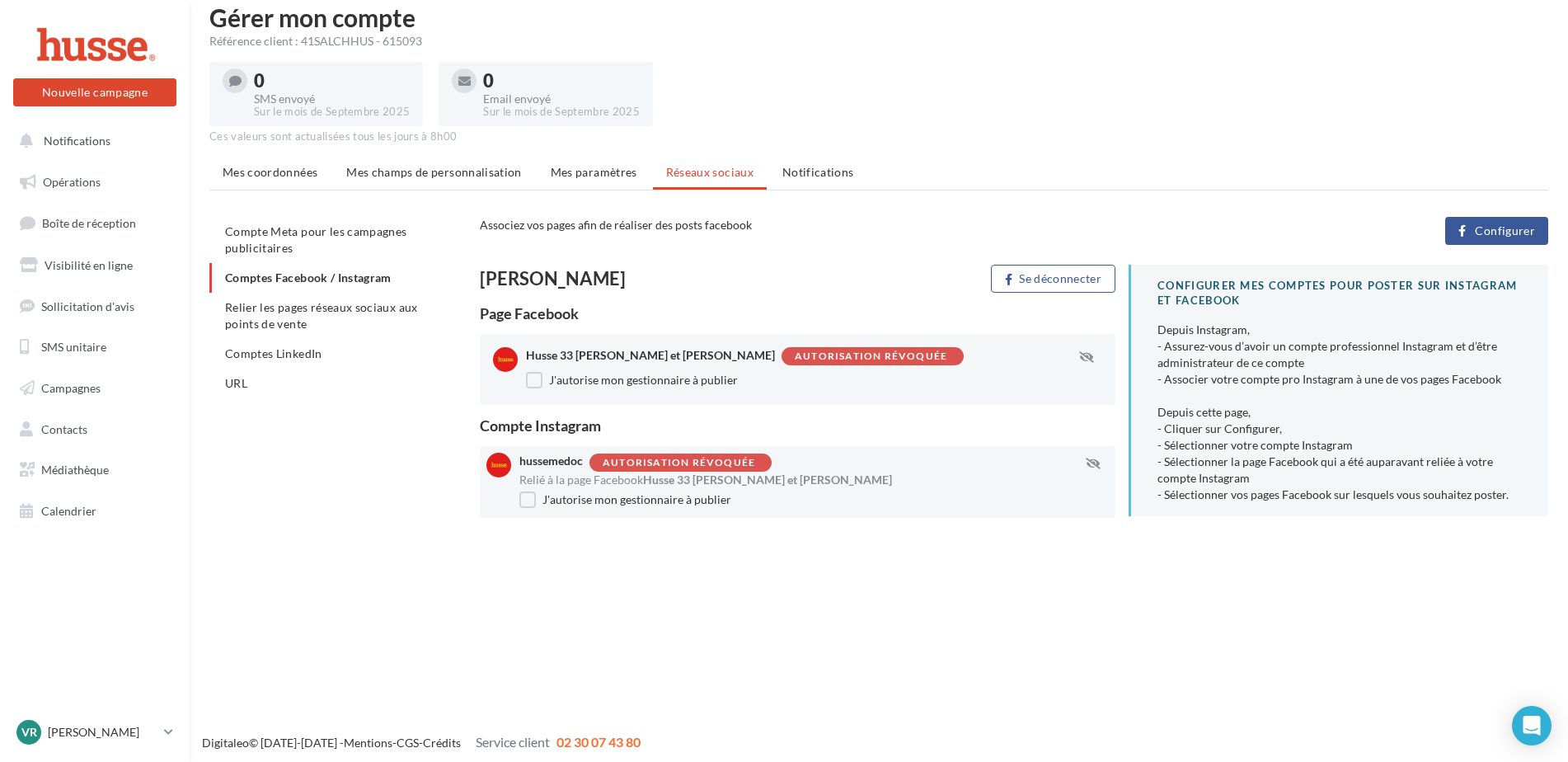
scroll to position [27, 0]
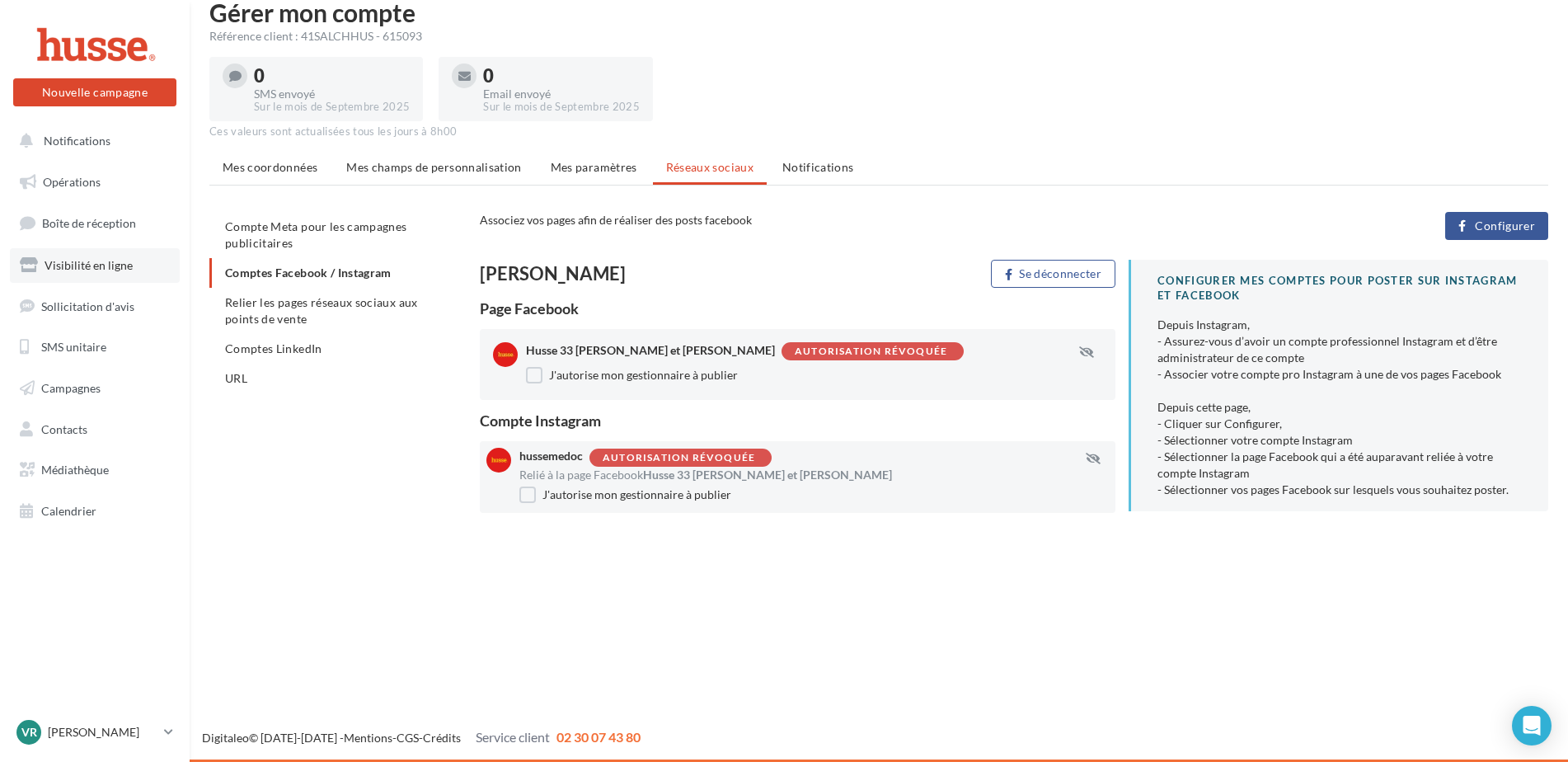
click at [102, 253] on link "Visibilité en ligne" at bounding box center [94, 266] width 169 height 35
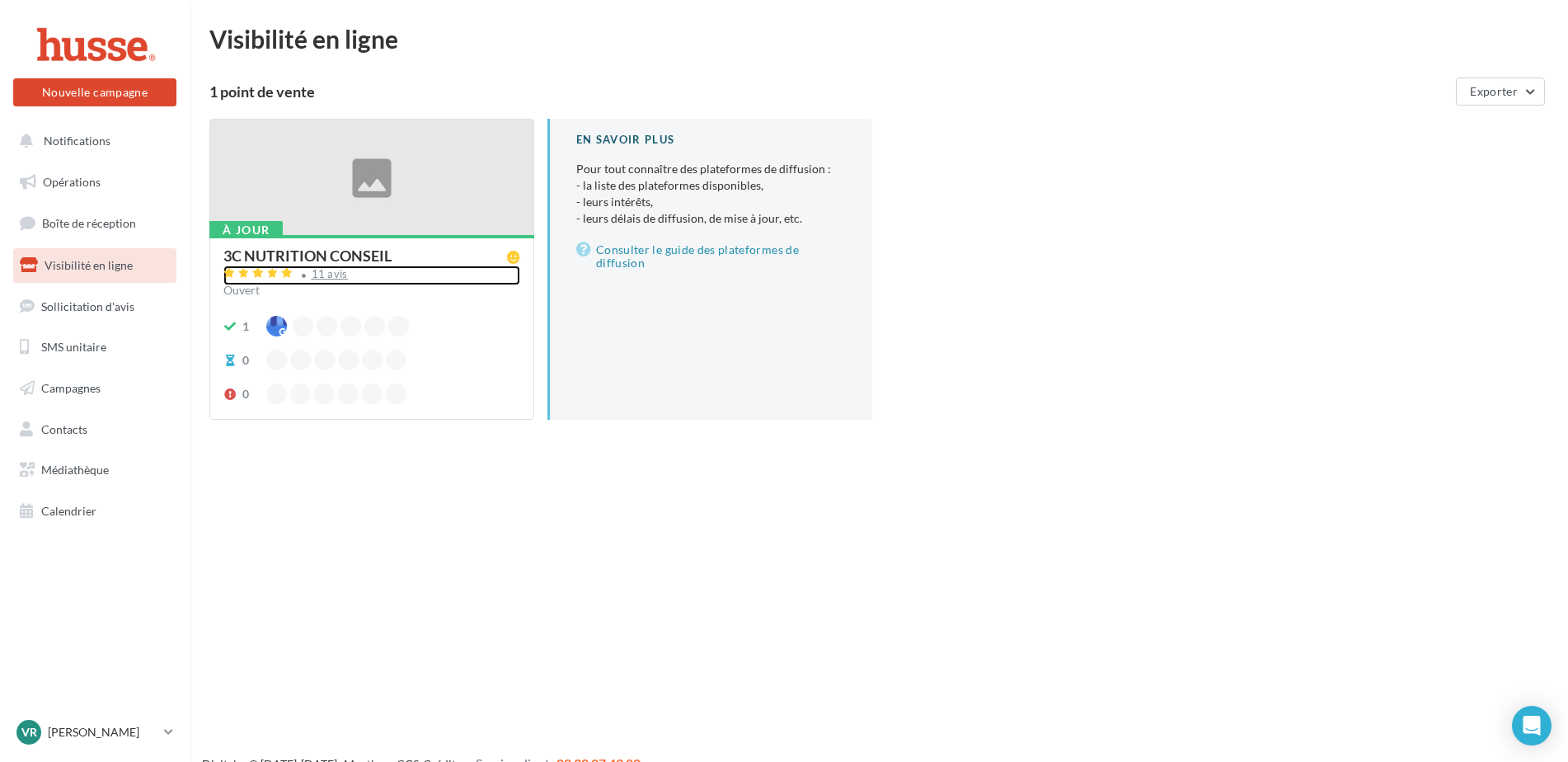
click at [324, 278] on div "11 avis" at bounding box center [330, 274] width 37 height 11
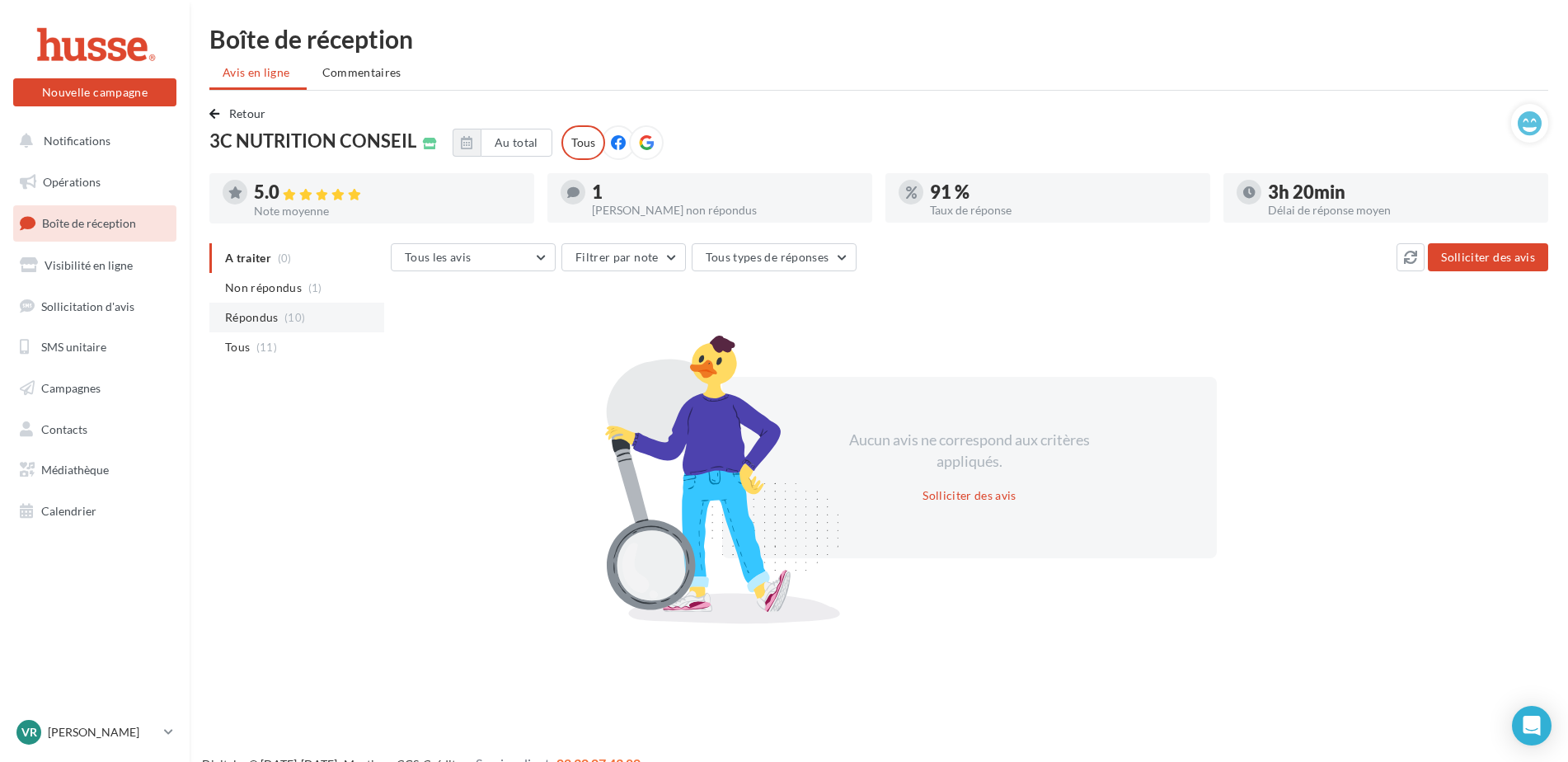
click at [255, 323] on span "Répondus" at bounding box center [252, 317] width 53 height 16
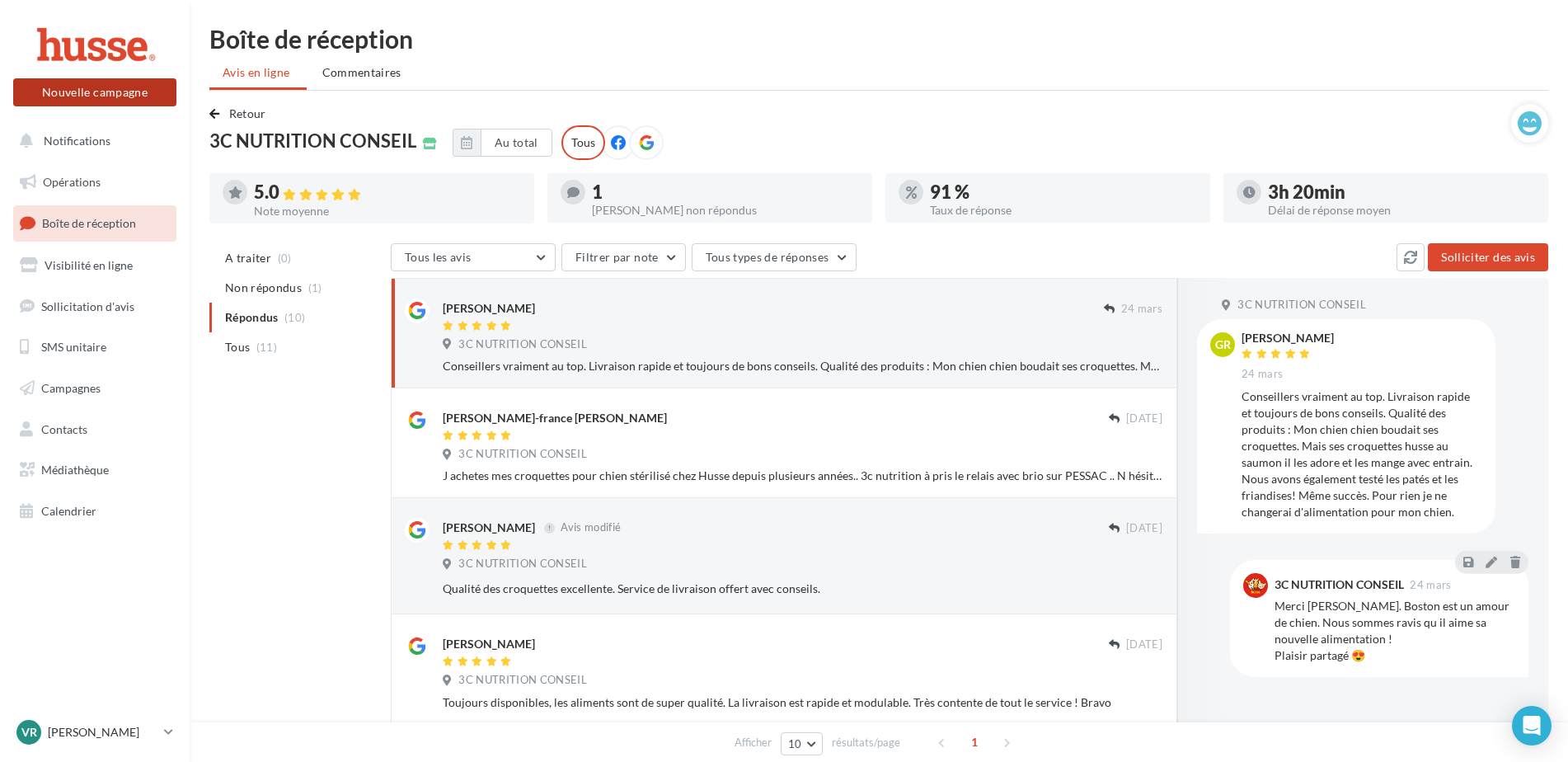
click at [102, 95] on button "Nouvelle campagne" at bounding box center [94, 92] width 163 height 28
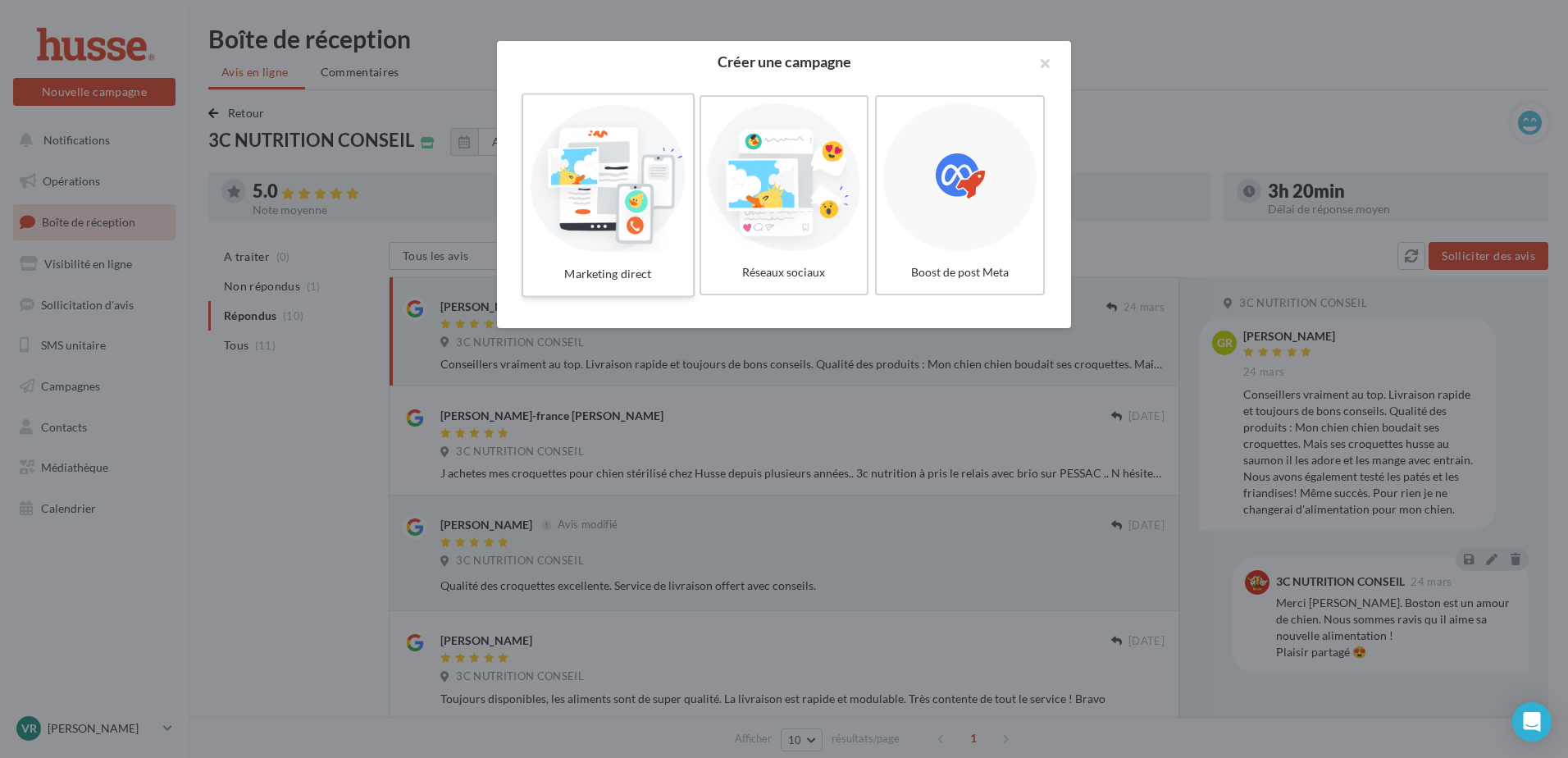
click at [601, 200] on div at bounding box center [607, 178] width 156 height 151
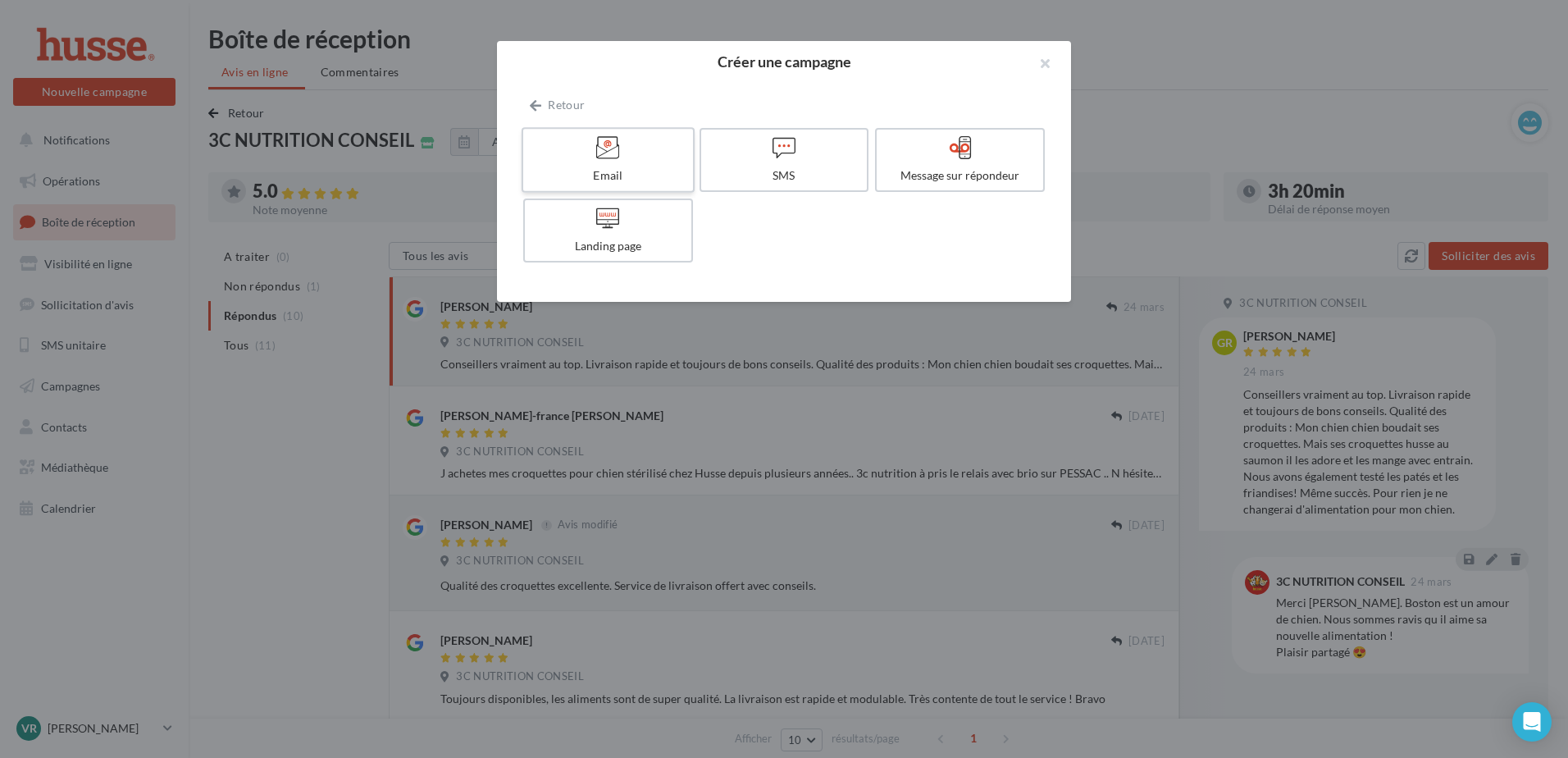
click at [600, 169] on div "Email" at bounding box center [607, 176] width 156 height 16
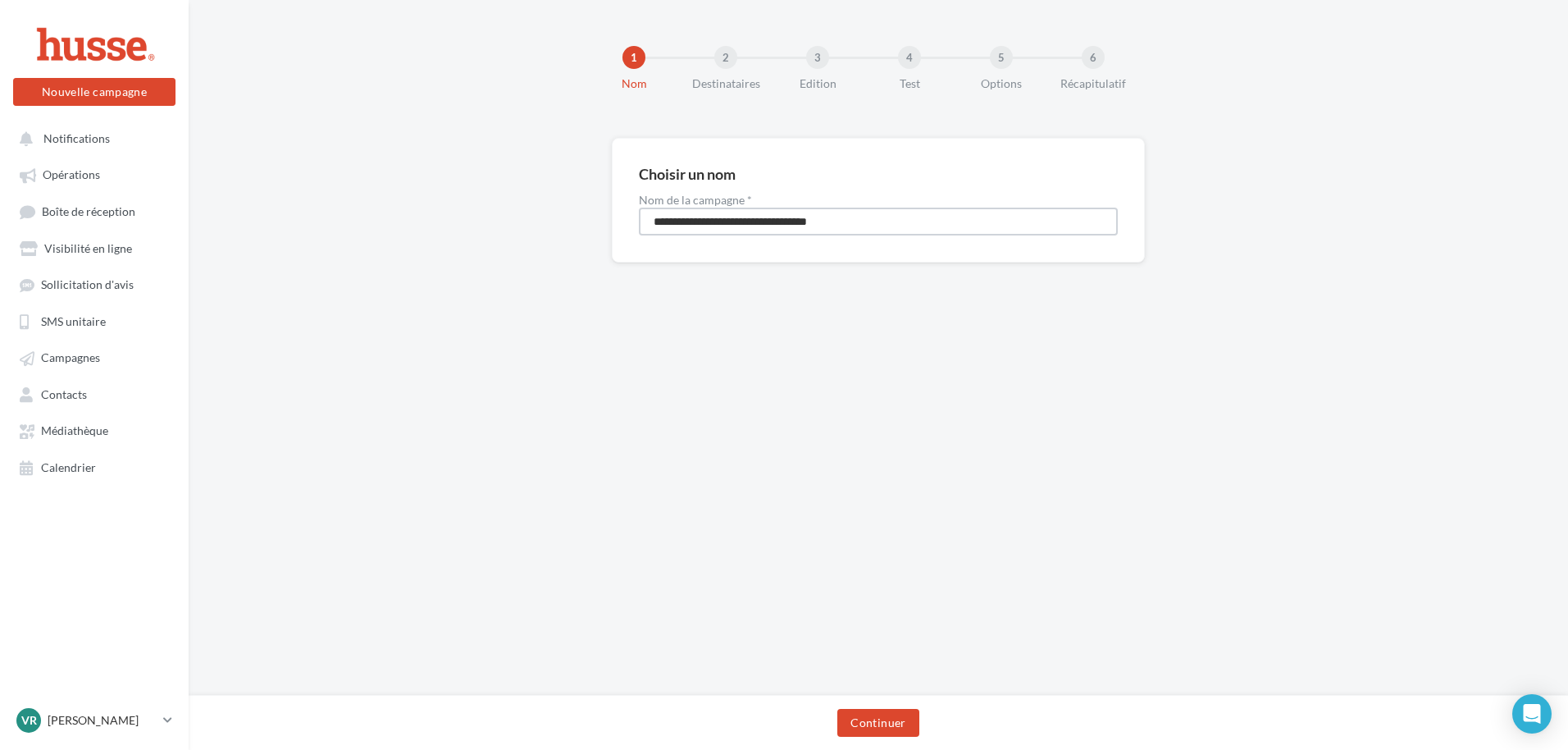
click at [935, 221] on input "**********" at bounding box center [878, 221] width 479 height 28
click at [889, 724] on button "Continuer" at bounding box center [877, 723] width 81 height 28
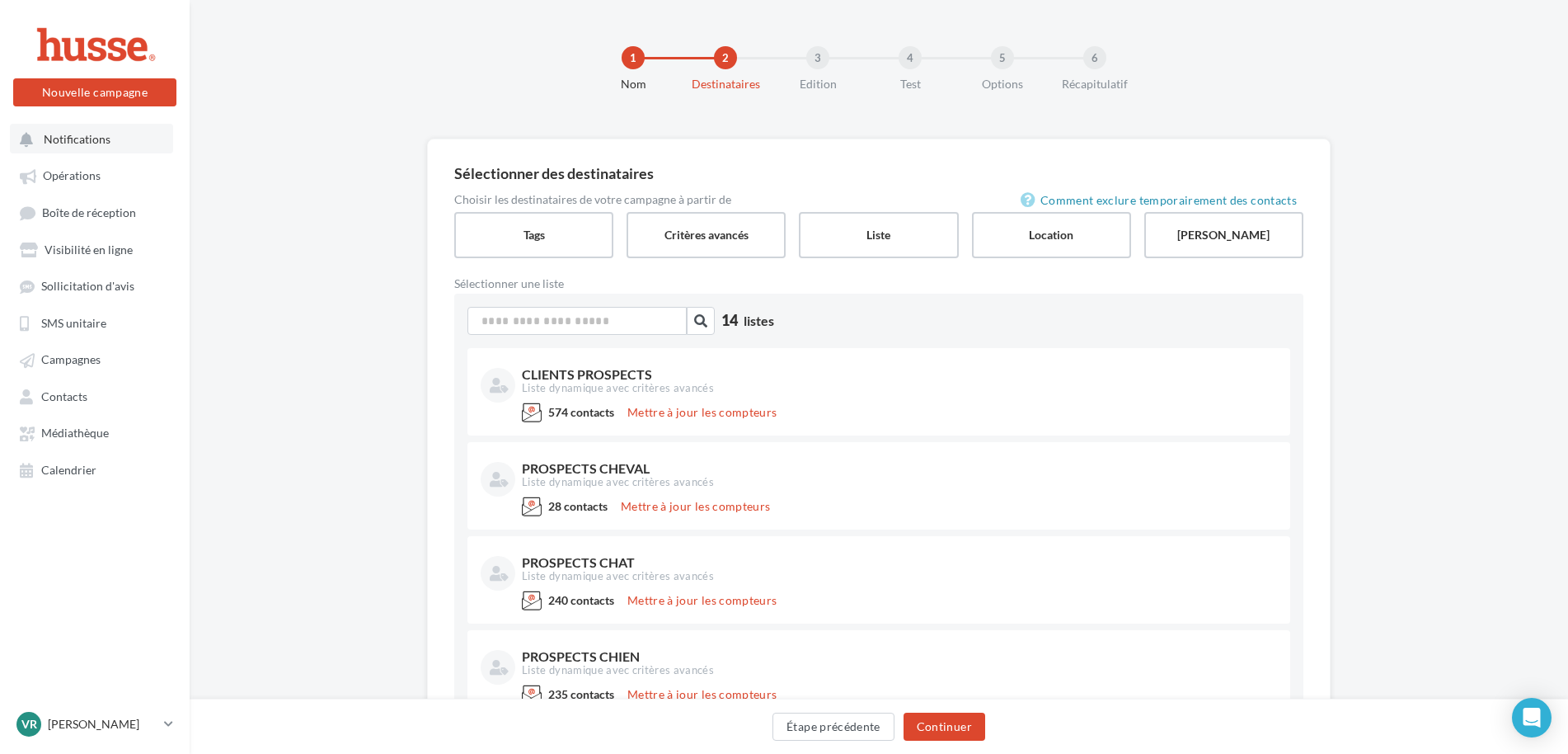
click at [52, 147] on button "Notifications" at bounding box center [92, 138] width 163 height 29
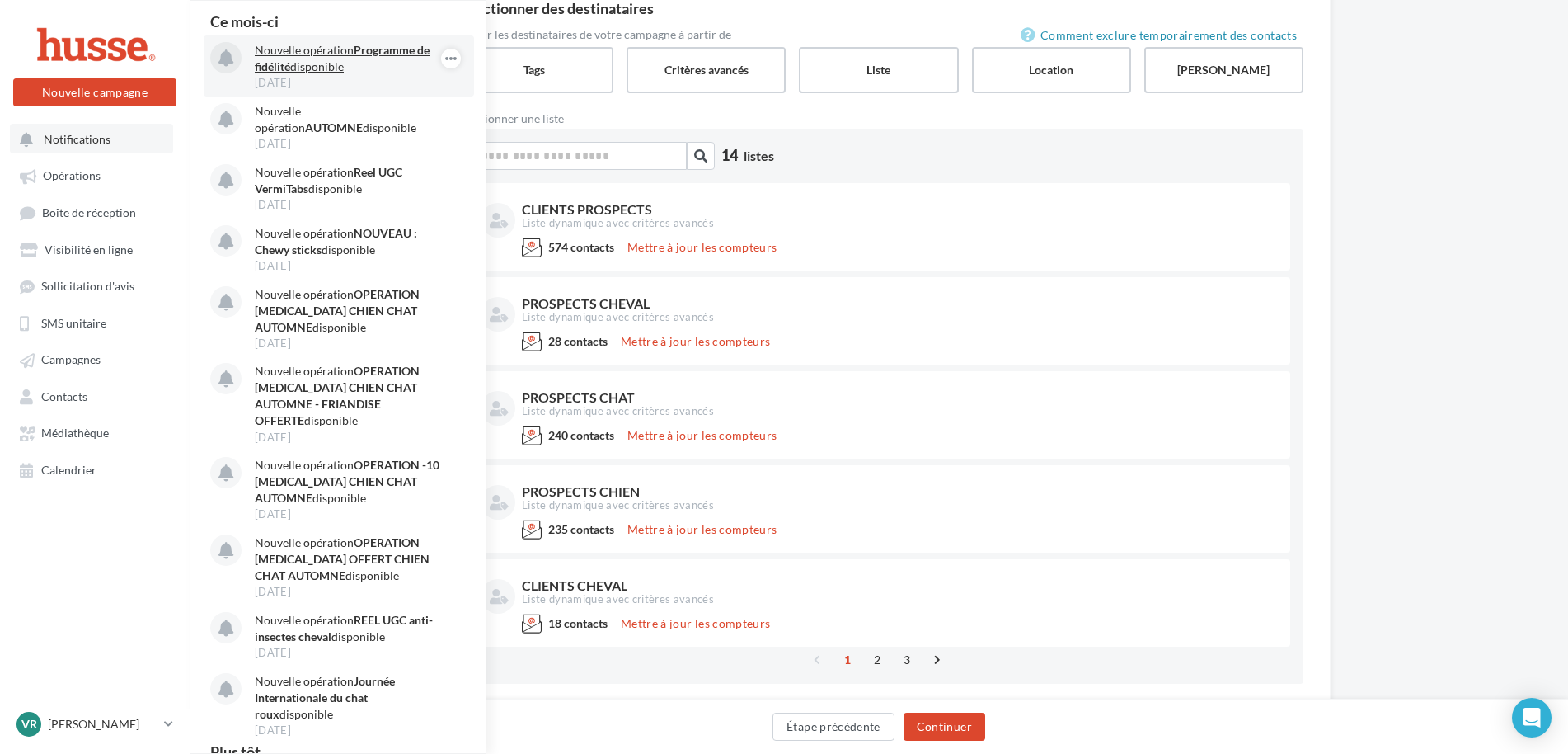
click at [293, 63] on p "Nouvelle opération Programme de fidélité disponible" at bounding box center [350, 59] width 191 height 33
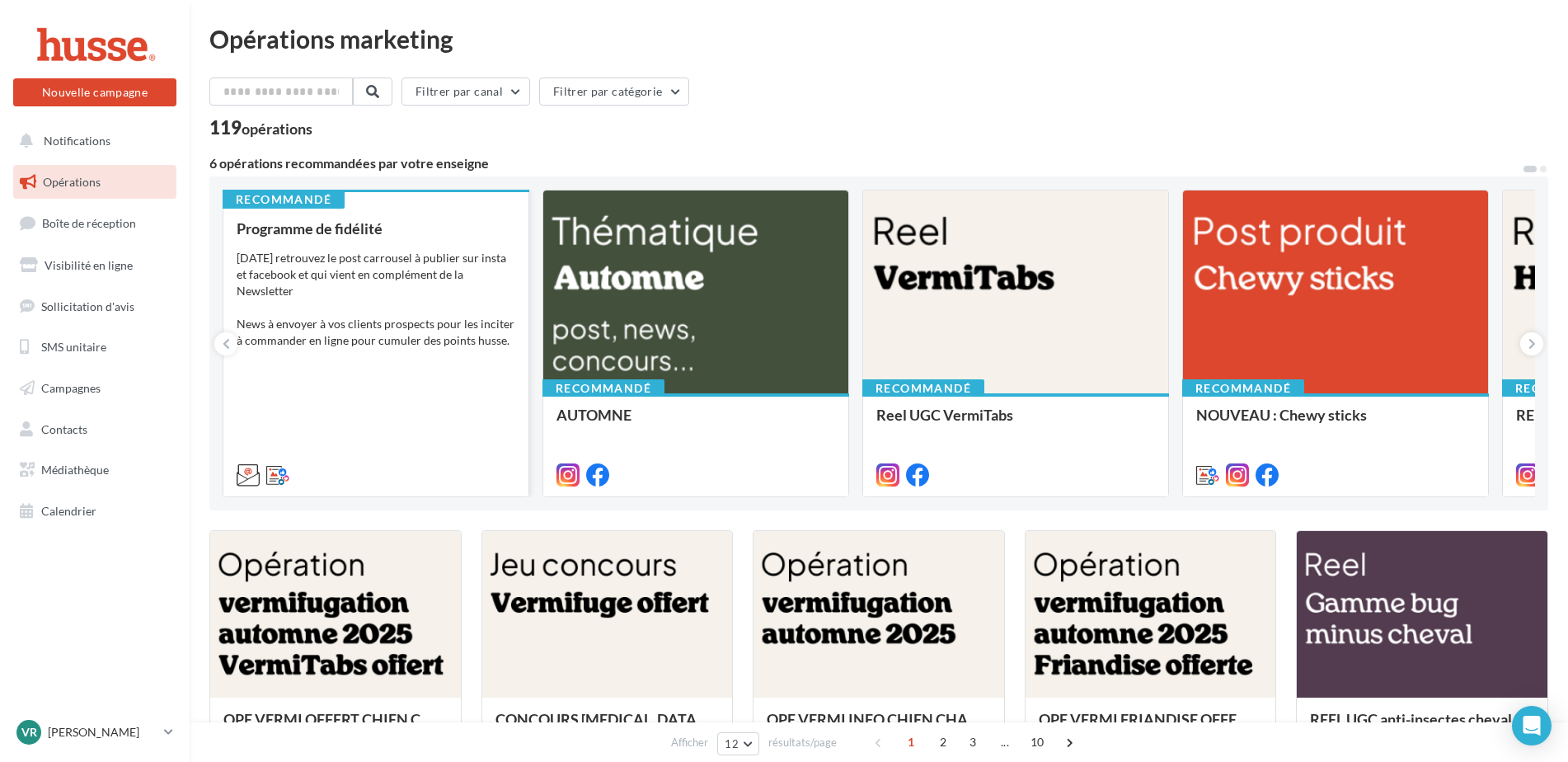
click at [351, 251] on div "[DATE] retrouvez le post carrousel à publier sur insta et facebook et qui vient…" at bounding box center [376, 316] width 278 height 132
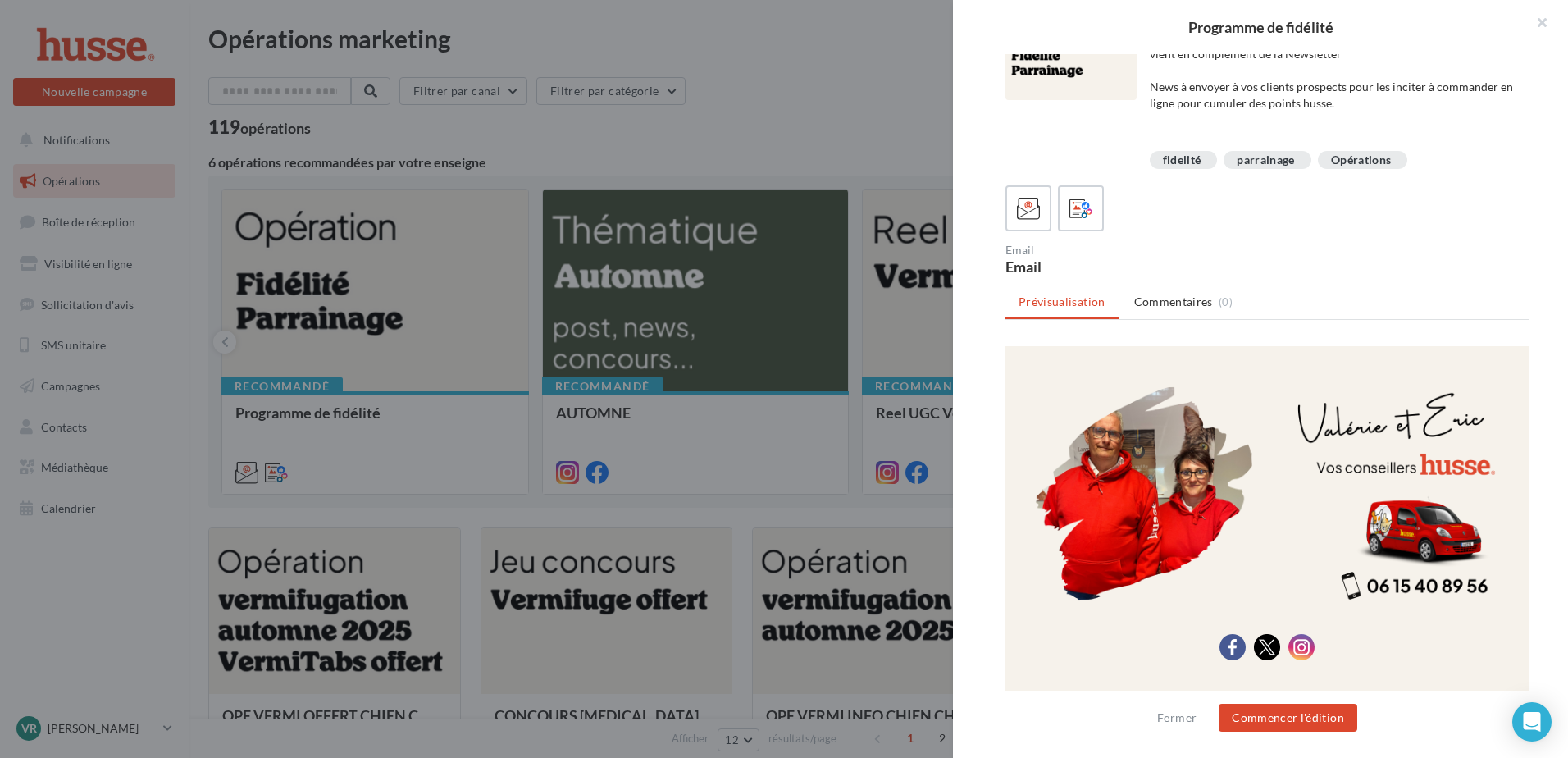
scroll to position [61, 0]
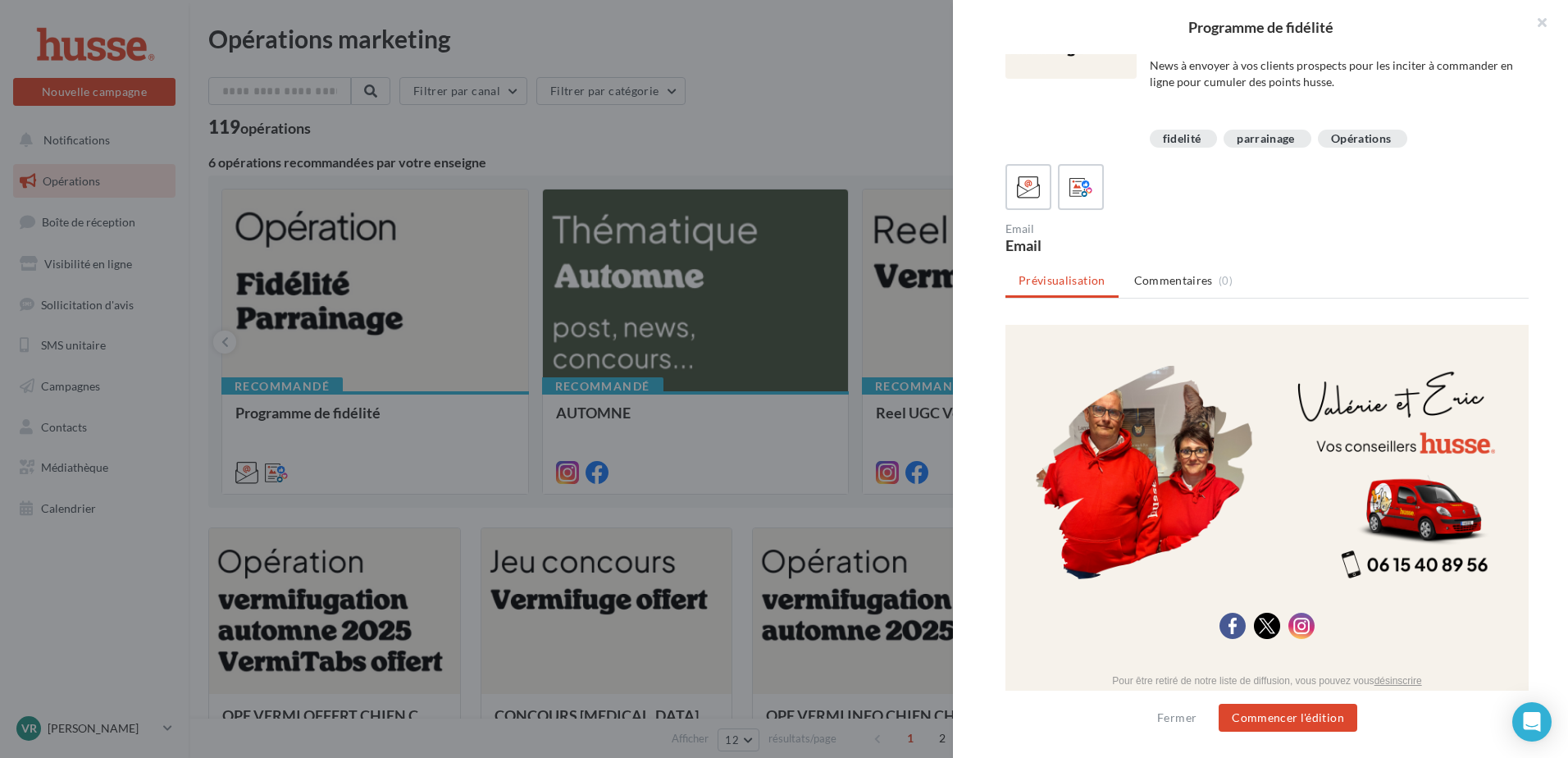
click at [1342, 486] on img at bounding box center [1389, 472] width 230 height 230
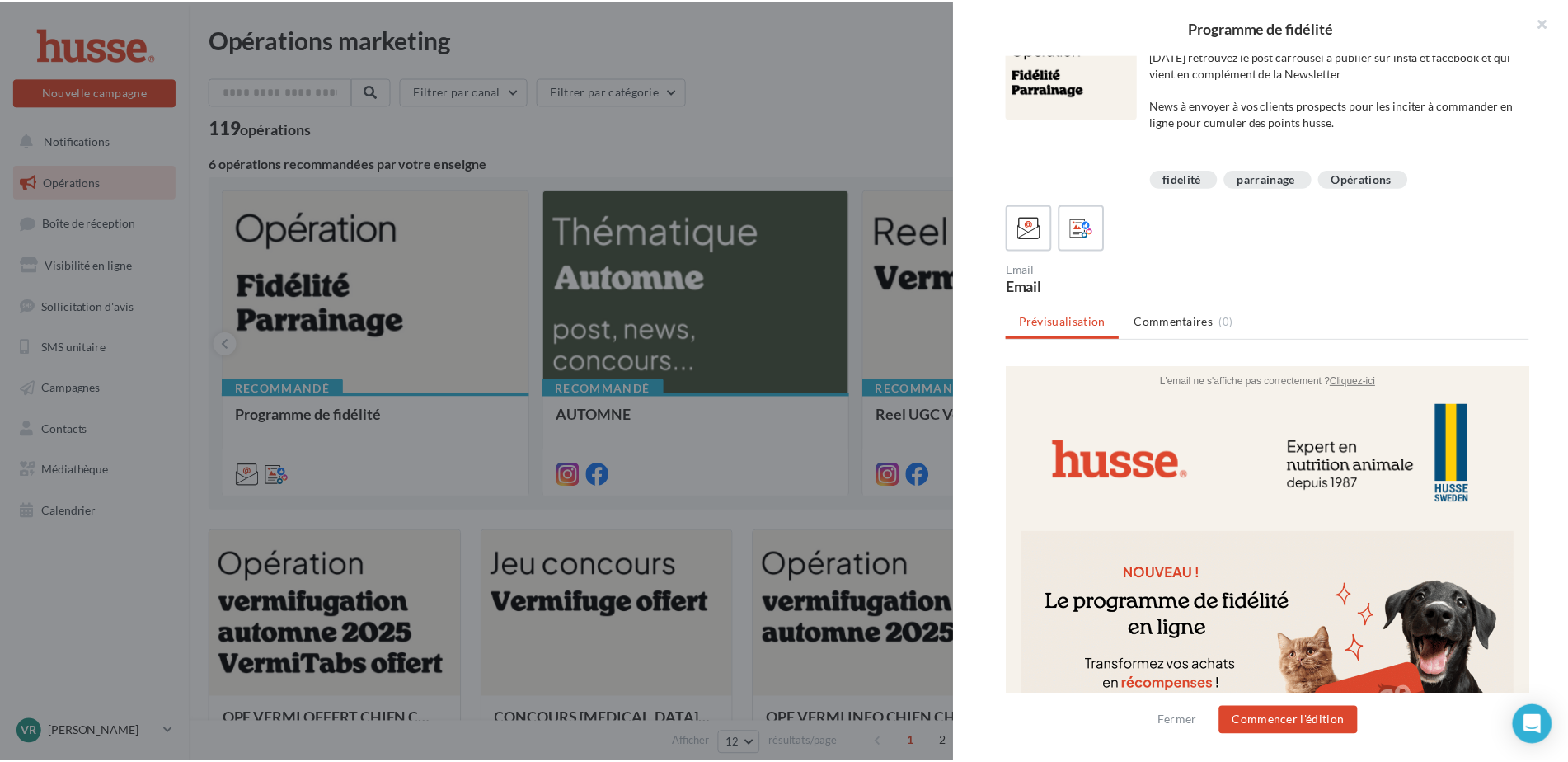
scroll to position [0, 0]
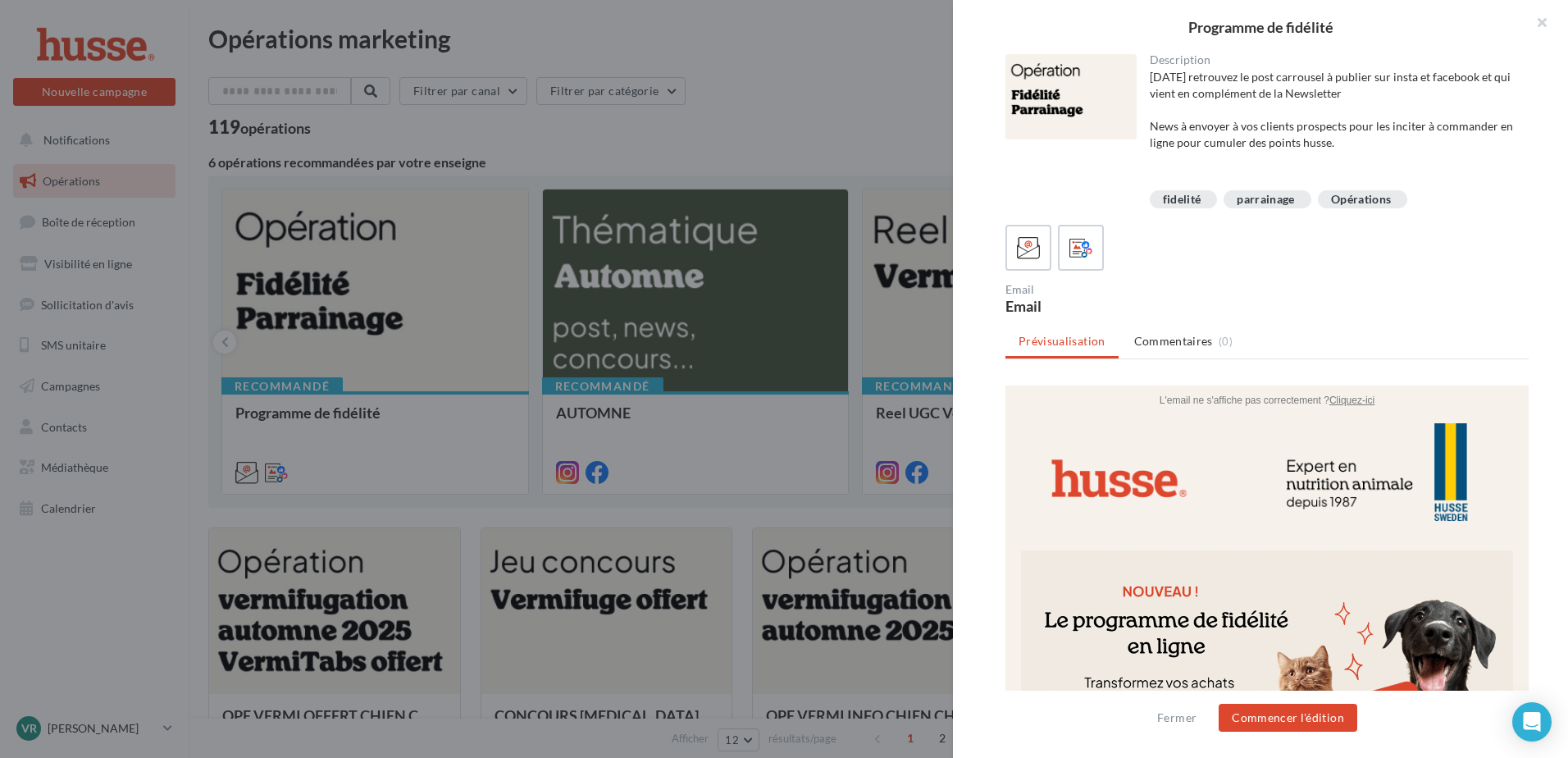
click at [706, 126] on div at bounding box center [784, 379] width 1568 height 758
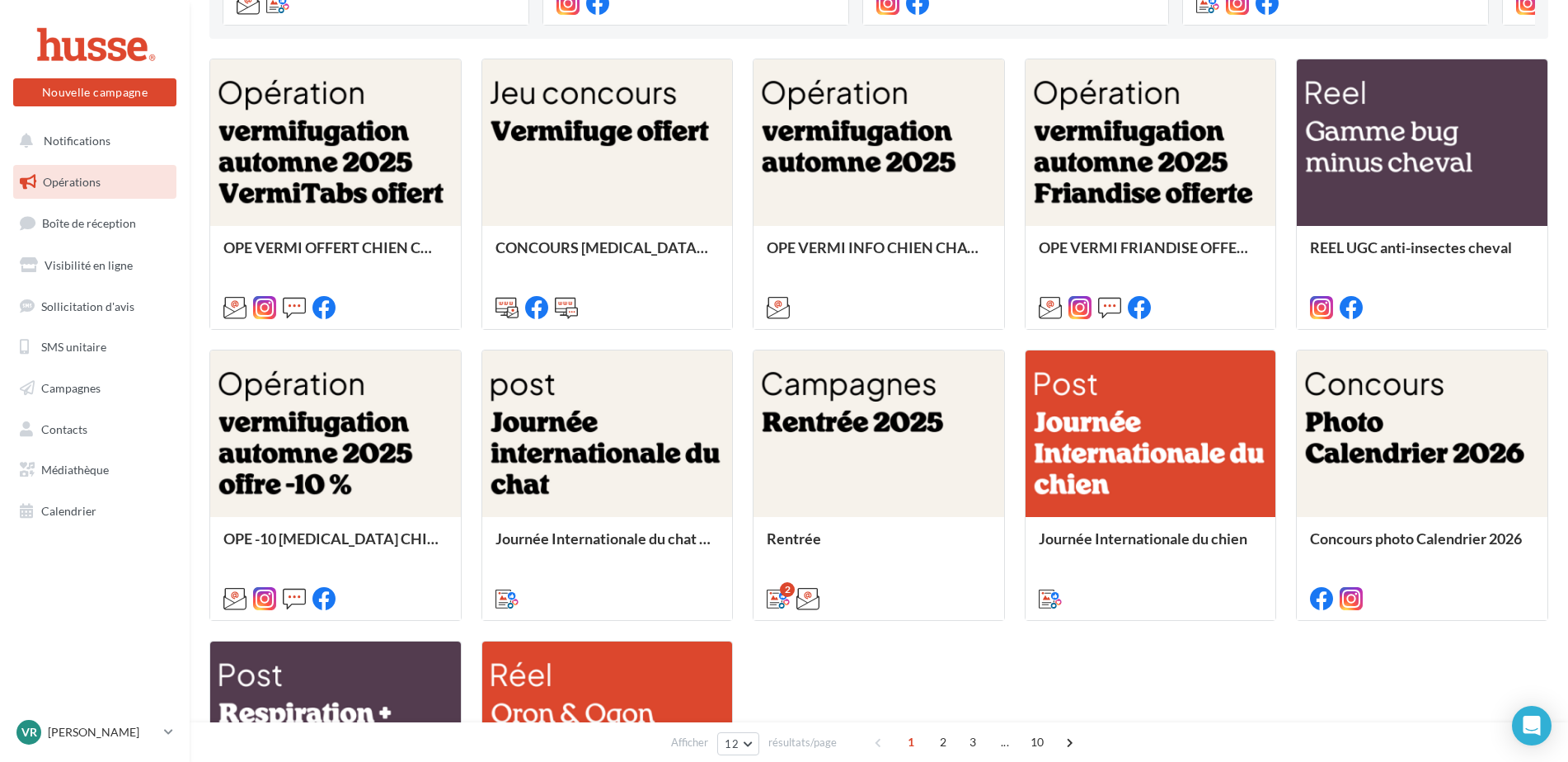
scroll to position [495, 0]
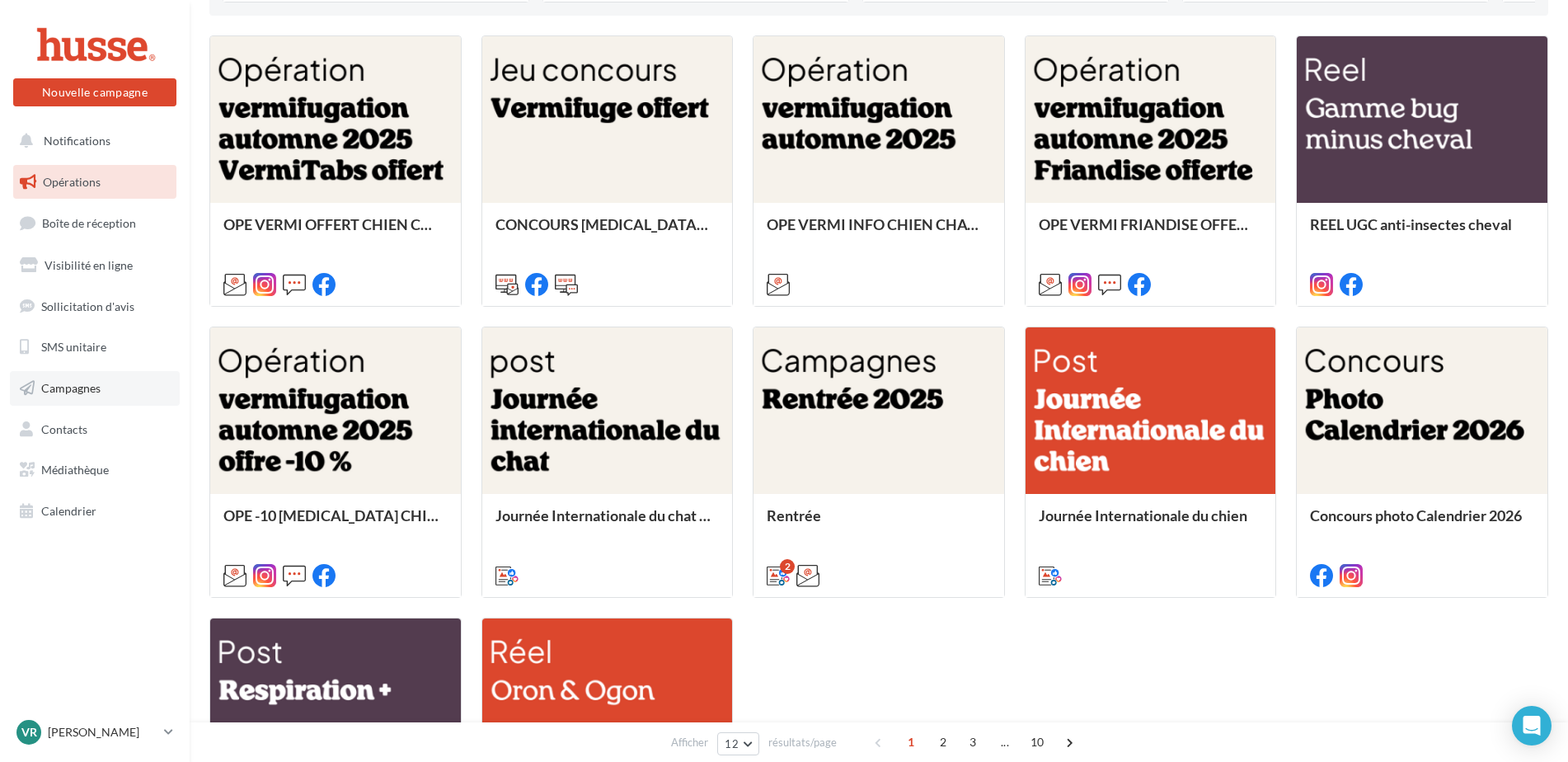
click at [82, 386] on span "Campagnes" at bounding box center [71, 387] width 60 height 14
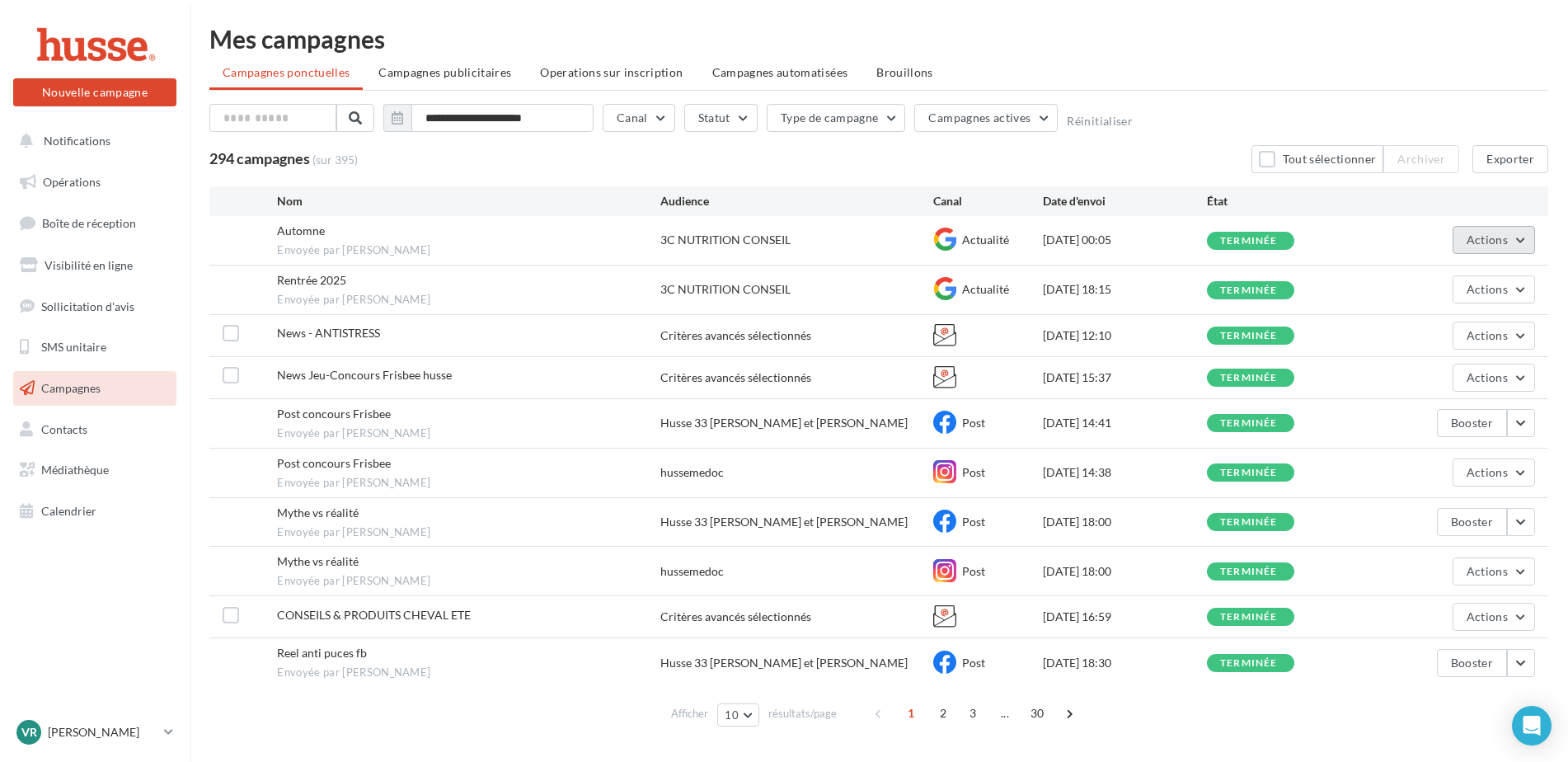
click at [1497, 240] on span "Actions" at bounding box center [1486, 239] width 41 height 14
click at [1428, 284] on button "Voir les résultats" at bounding box center [1453, 278] width 165 height 43
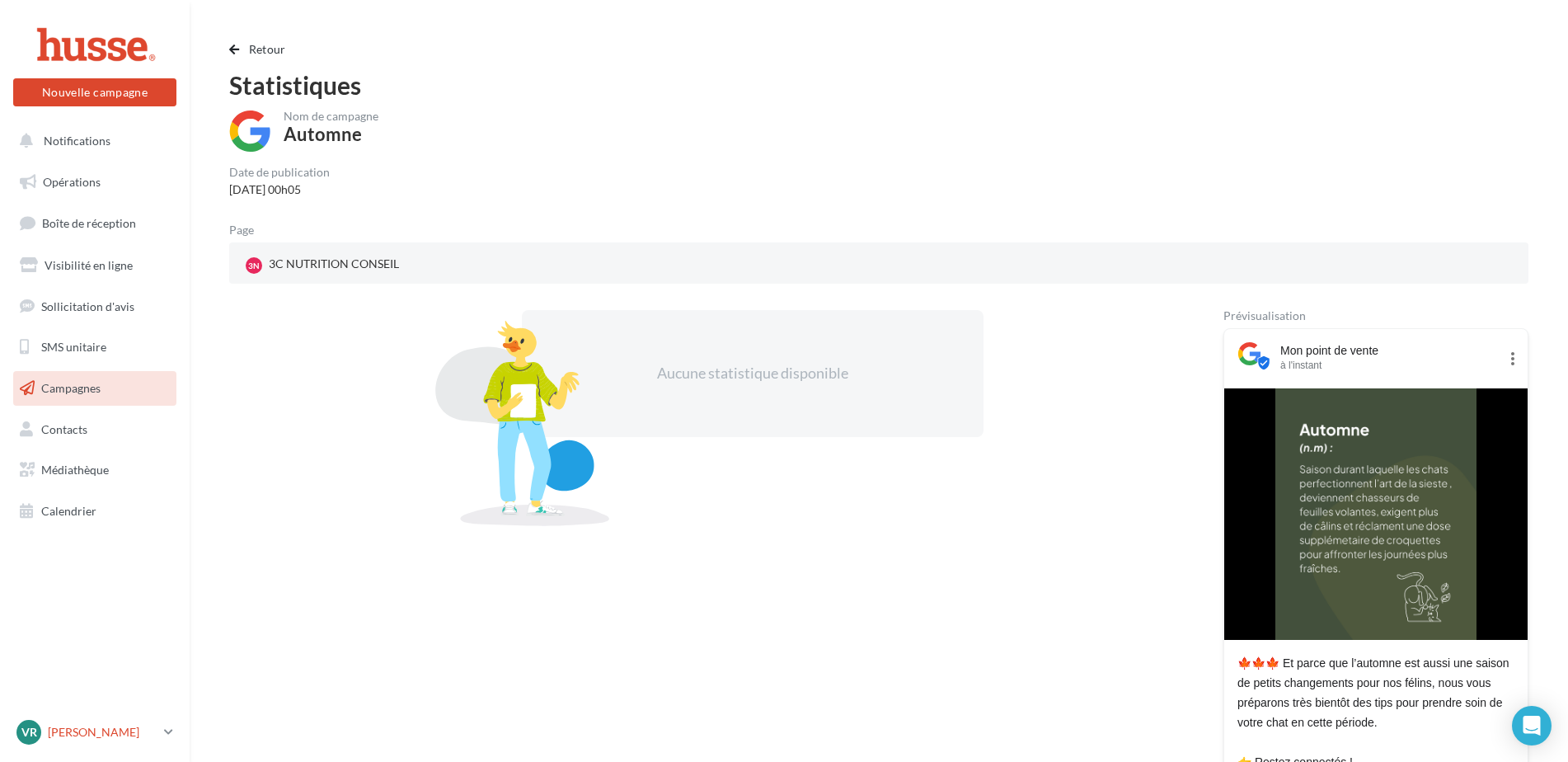
click at [86, 734] on p "[PERSON_NAME]" at bounding box center [103, 732] width 110 height 16
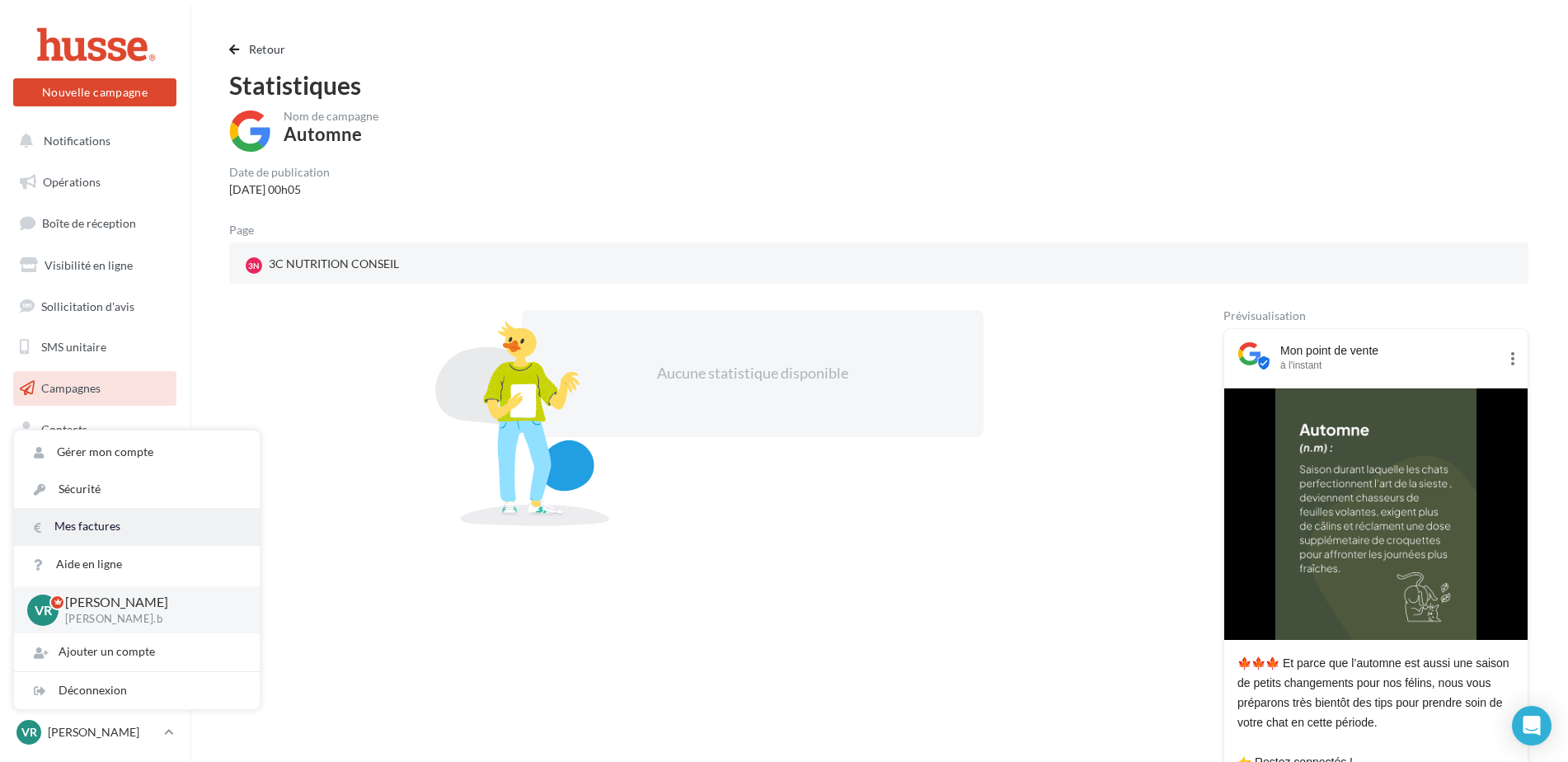
click at [89, 530] on link "Mes factures" at bounding box center [136, 526] width 245 height 37
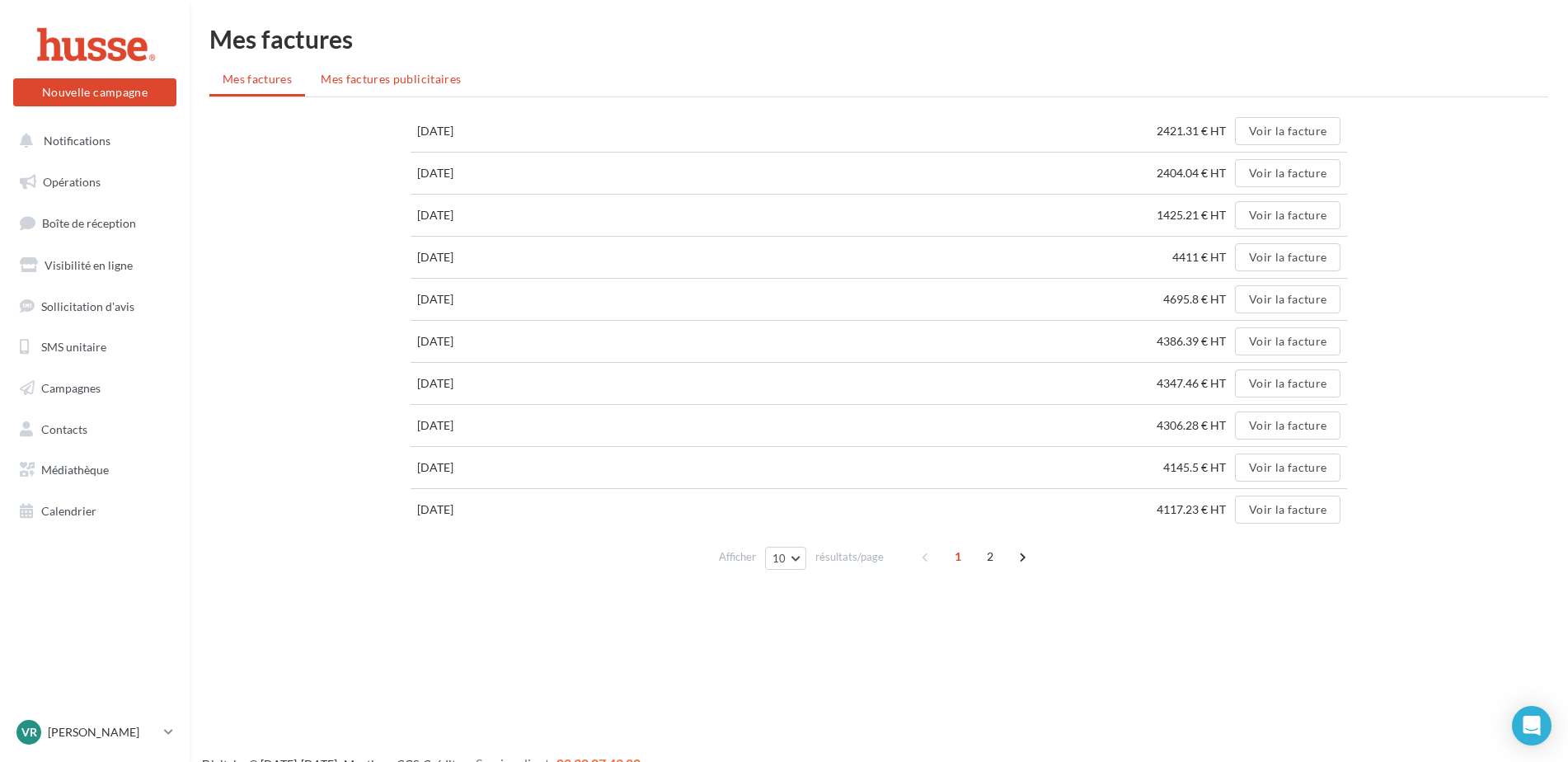
click at [385, 78] on span "Mes factures publicitaires" at bounding box center [390, 78] width 140 height 14
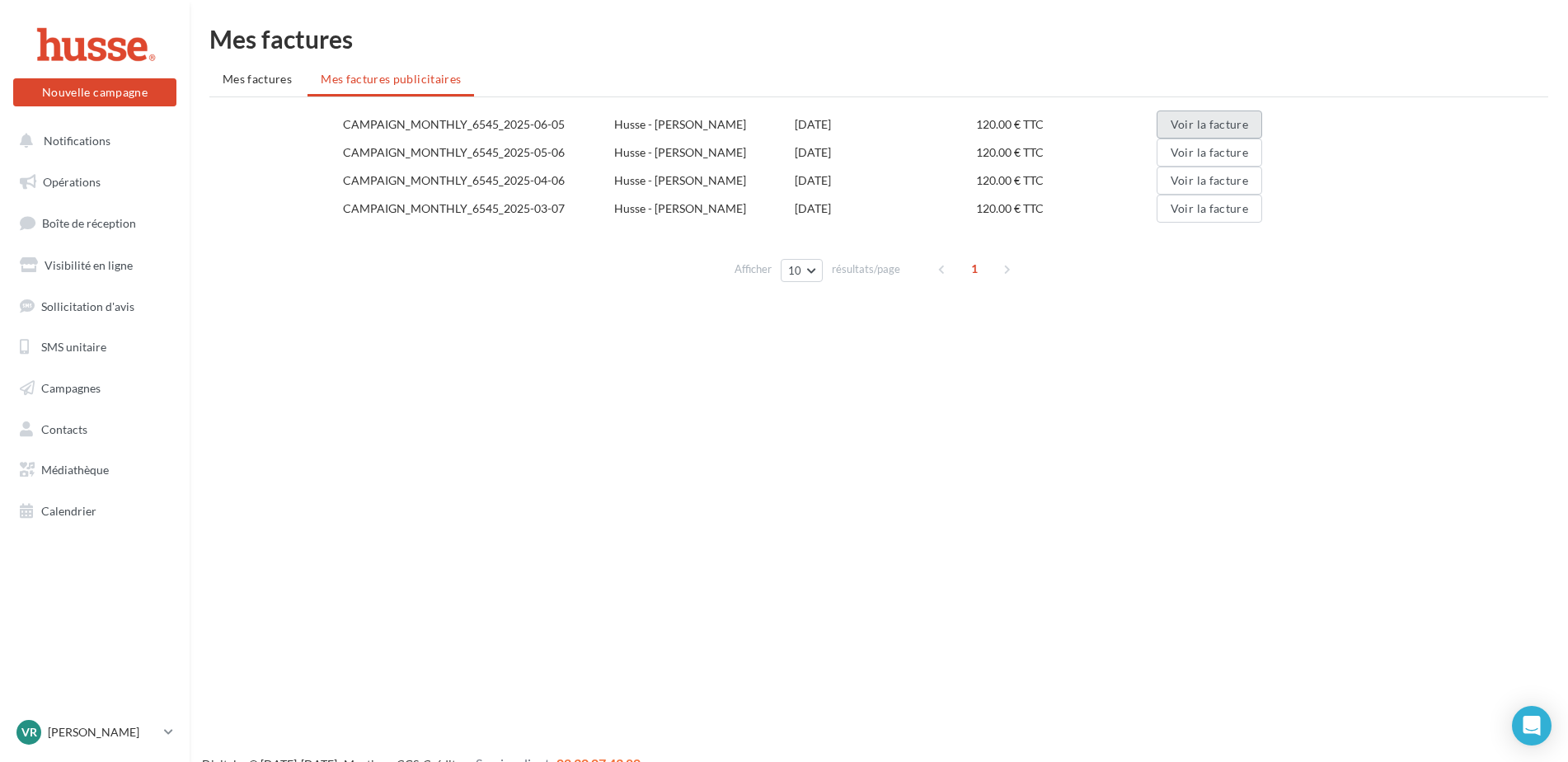
click at [1192, 128] on button "Voir la facture" at bounding box center [1209, 125] width 105 height 28
